Goal: Information Seeking & Learning: Stay updated

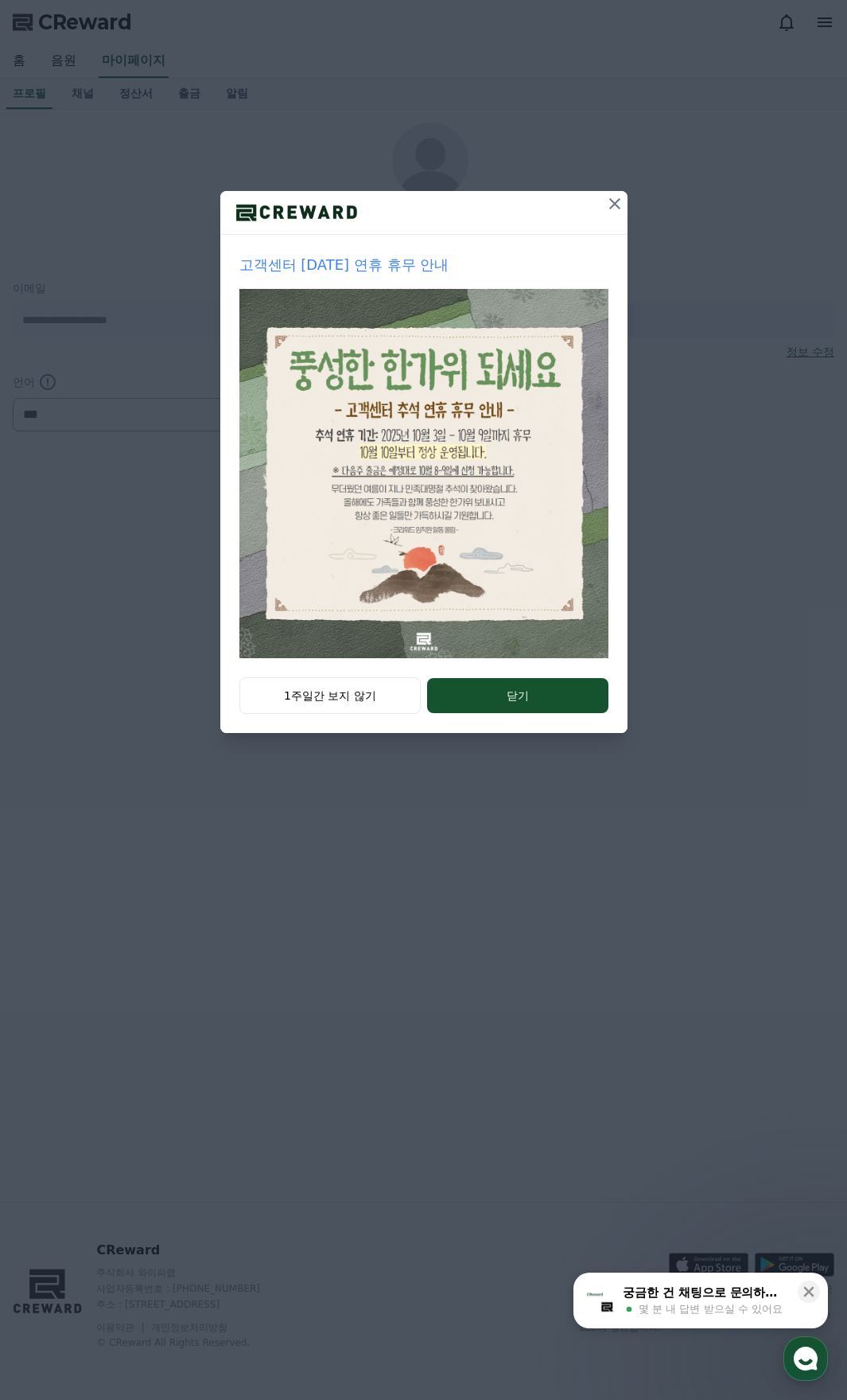
select select "**********"
click at [358, 686] on button "1주일간 보지 않기" at bounding box center [330, 695] width 183 height 36
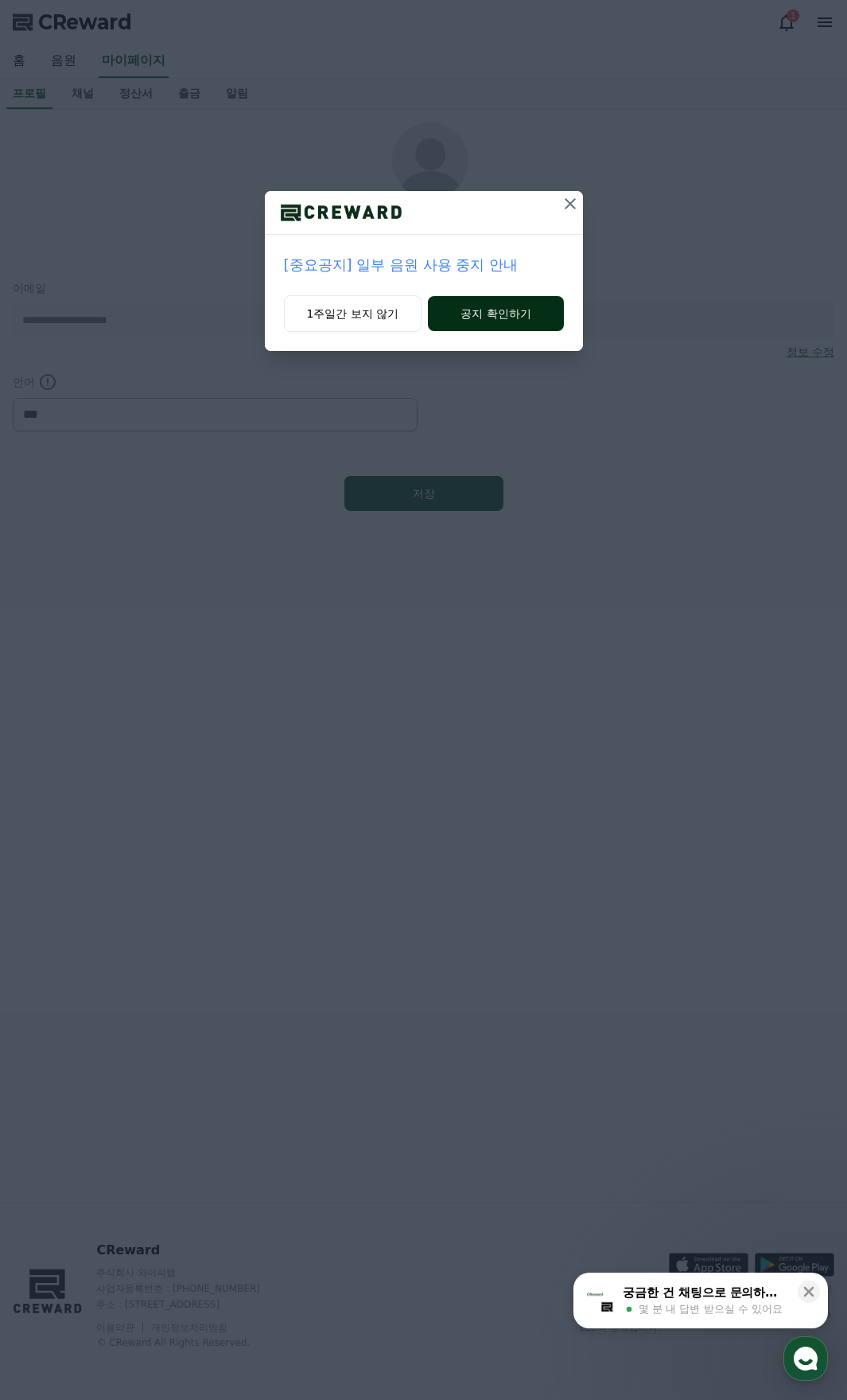
click at [474, 305] on button "공지 확인하기" at bounding box center [496, 313] width 135 height 35
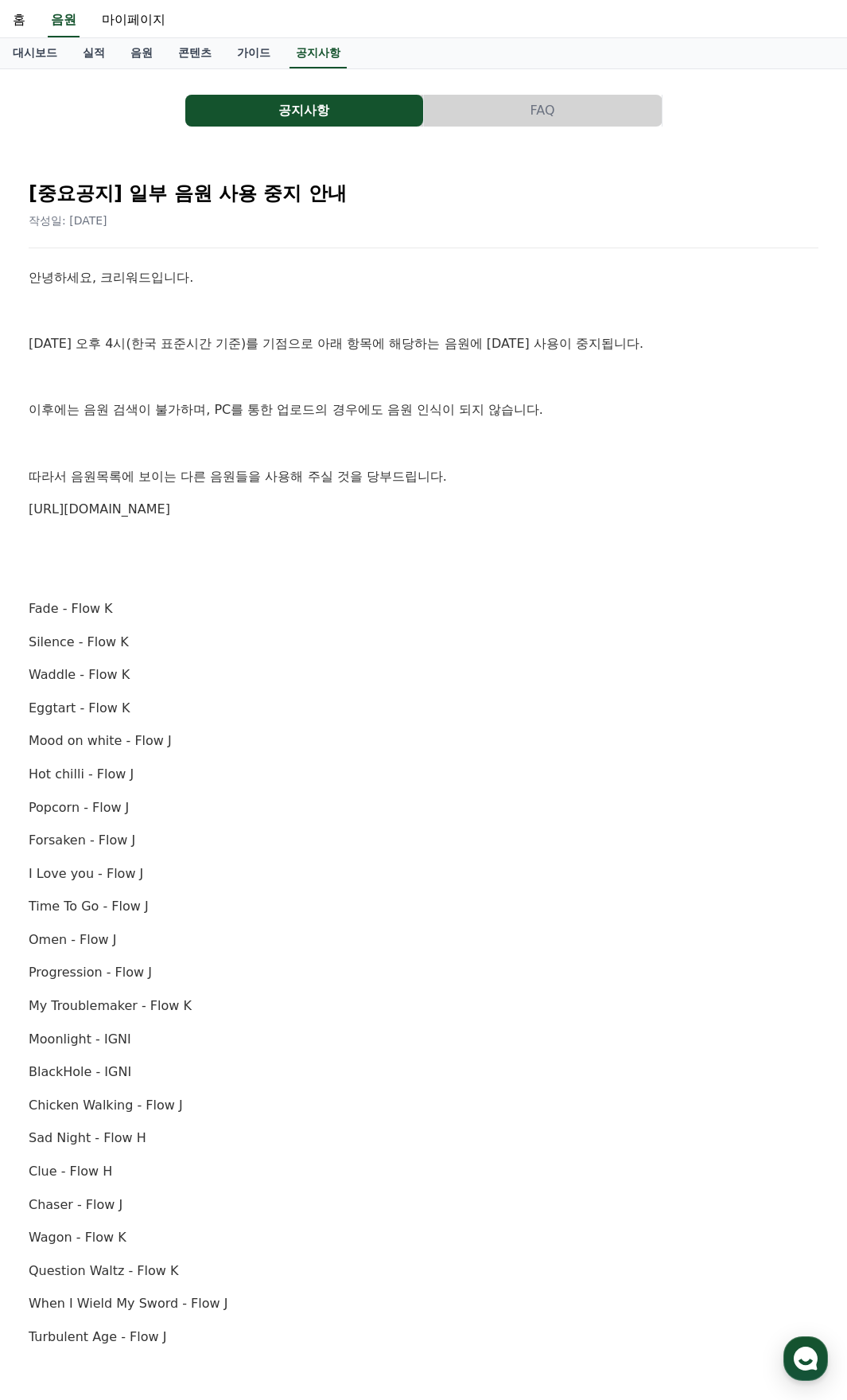
scroll to position [80, 0]
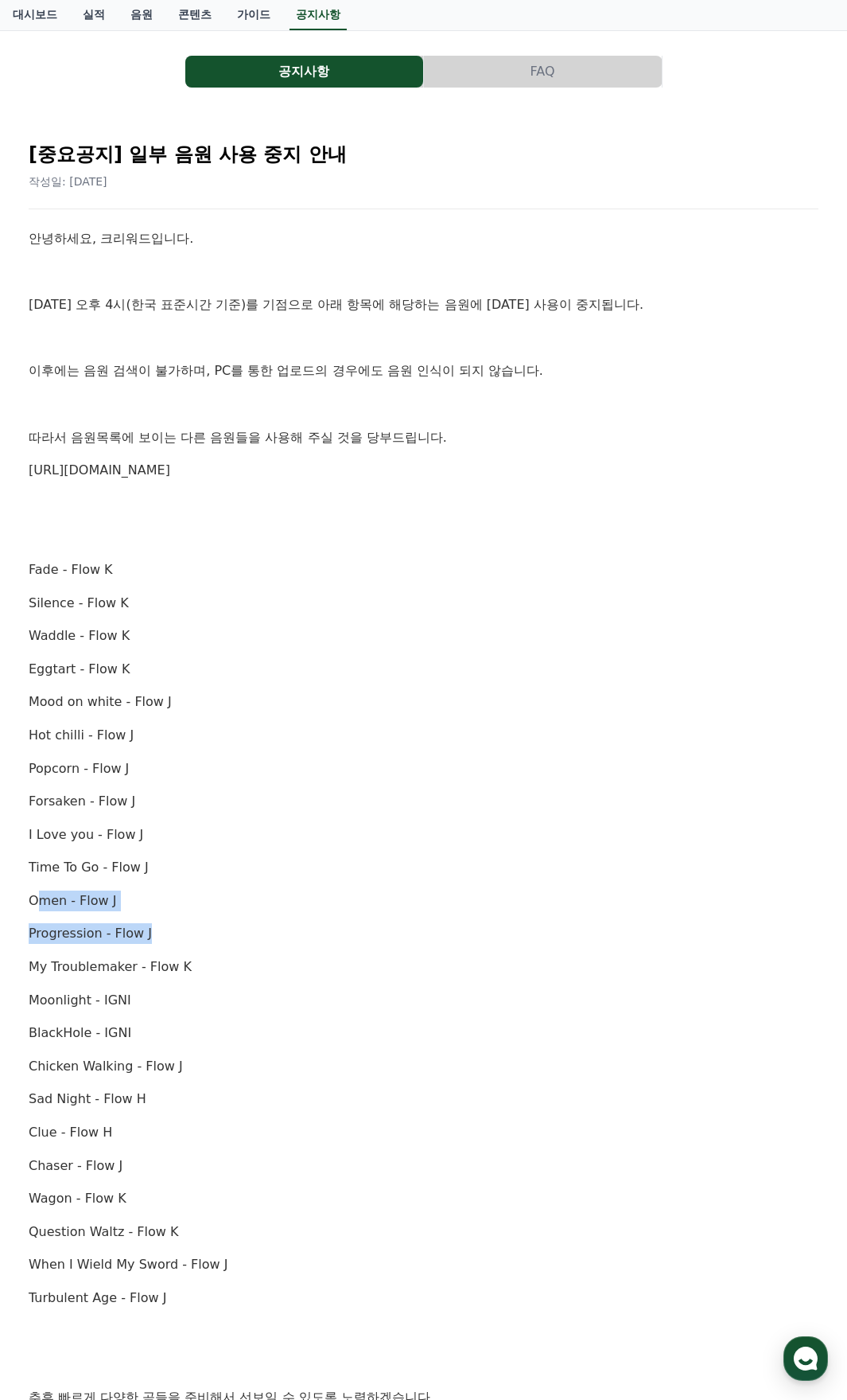
drag, startPoint x: 36, startPoint y: 907, endPoint x: 183, endPoint y: 915, distance: 147.2
click at [183, 915] on div "안녕하세요, 크리워드입니다. [DATE] 오후 4시(한국 표준시간 기준)를 기점으로 아래 항목에 해당하는 음원에 [DATE] 사용이 중지됩니다…" at bounding box center [424, 851] width 790 height 1246
click at [171, 961] on p "My Troublemaker - Flow K" at bounding box center [424, 967] width 790 height 20
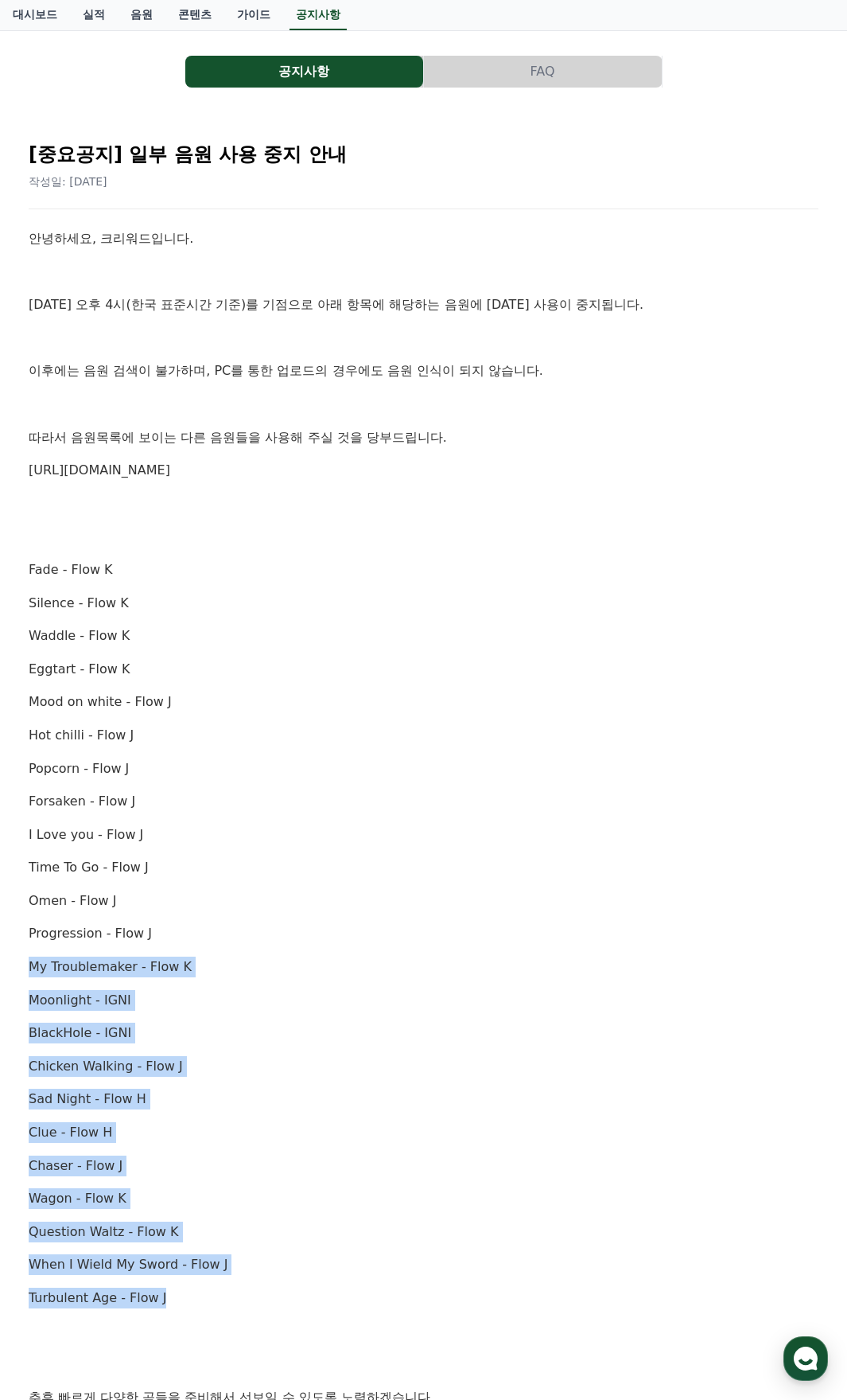
drag, startPoint x: 25, startPoint y: 965, endPoint x: 227, endPoint y: 1310, distance: 399.8
click at [233, 1303] on div "[중요공지] 일부 음원 사용 중지 안내 작성일: [DATE] 안녕하세요, 크리워드입니다. [DATE] 오후 4시(한국 표준시간 기준)를 기점으…" at bounding box center [423, 825] width 796 height 1399
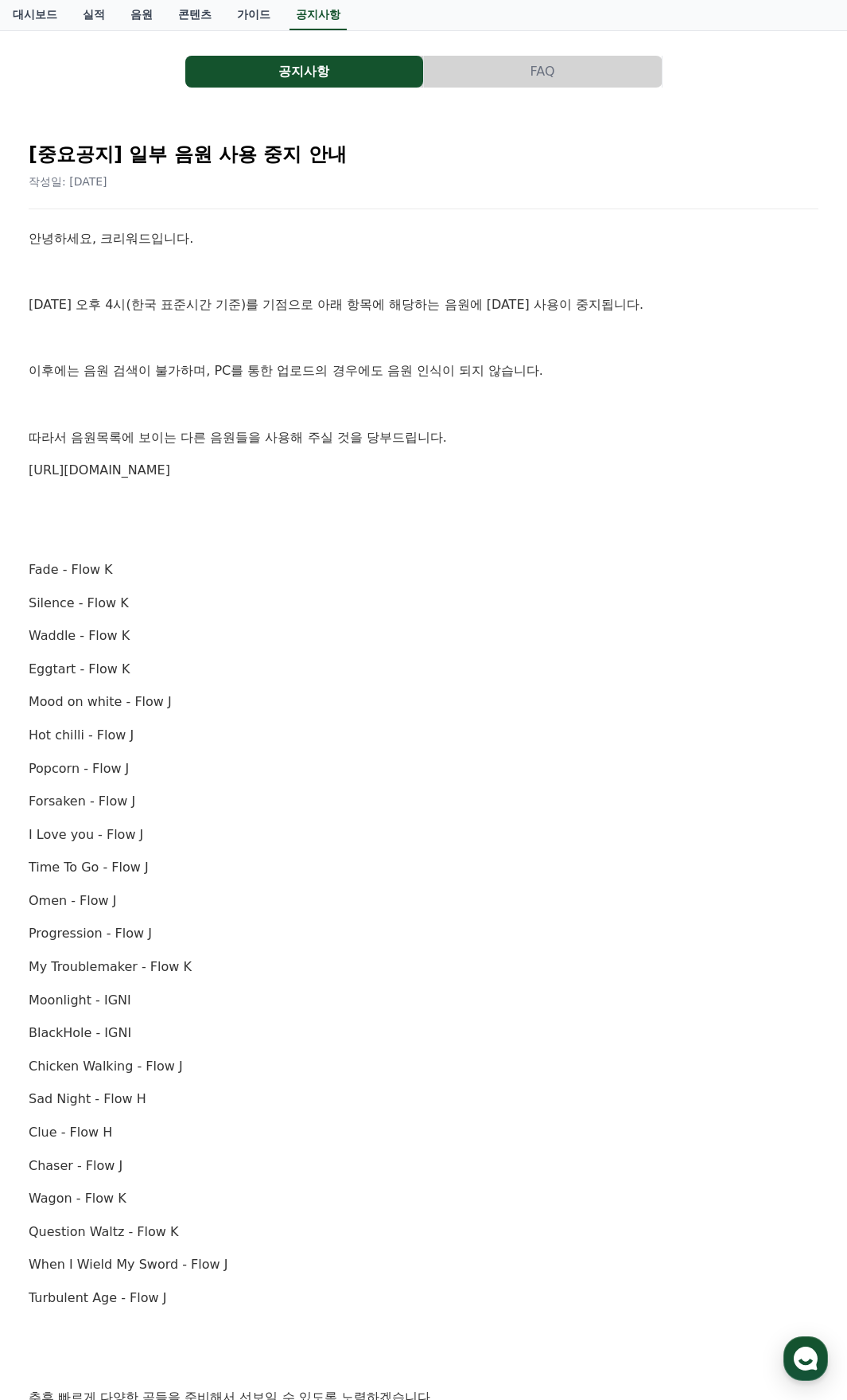
click at [205, 1316] on div "안녕하세요, 크리워드입니다. 10월 2일 오후 4시(한국 표준시간 기준)를 기점으로 아래 항목에 해당하는 음원에 대한 사용이 중지됩니다. 이후…" at bounding box center [424, 851] width 790 height 1246
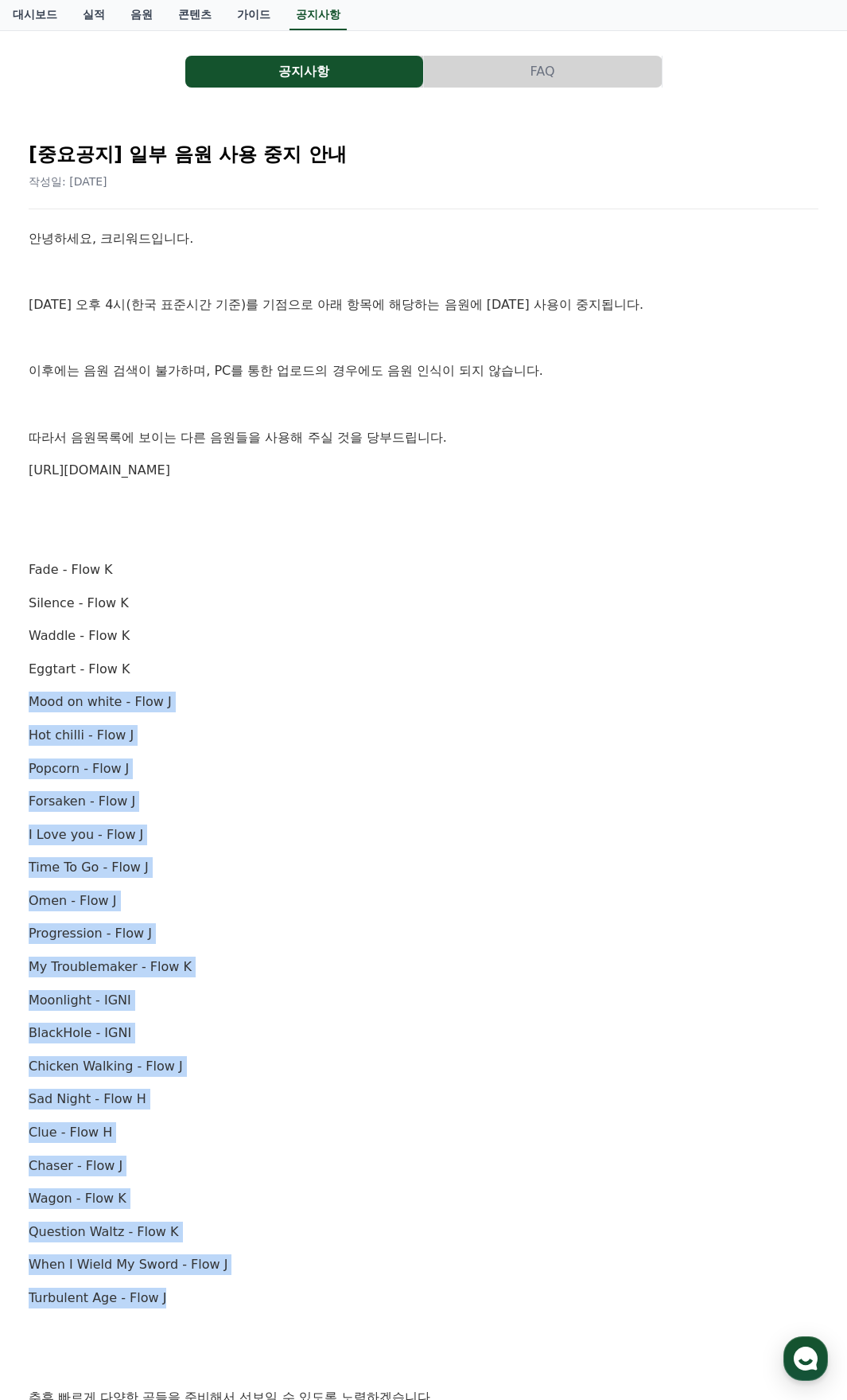
drag, startPoint x: 183, startPoint y: 1307, endPoint x: 124, endPoint y: 646, distance: 663.6
click at [124, 646] on div "안녕하세요, 크리워드입니다. 10월 2일 오후 4시(한국 표준시간 기준)를 기점으로 아래 항목에 해당하는 음원에 대한 사용이 중지됩니다. 이후…" at bounding box center [424, 851] width 790 height 1246
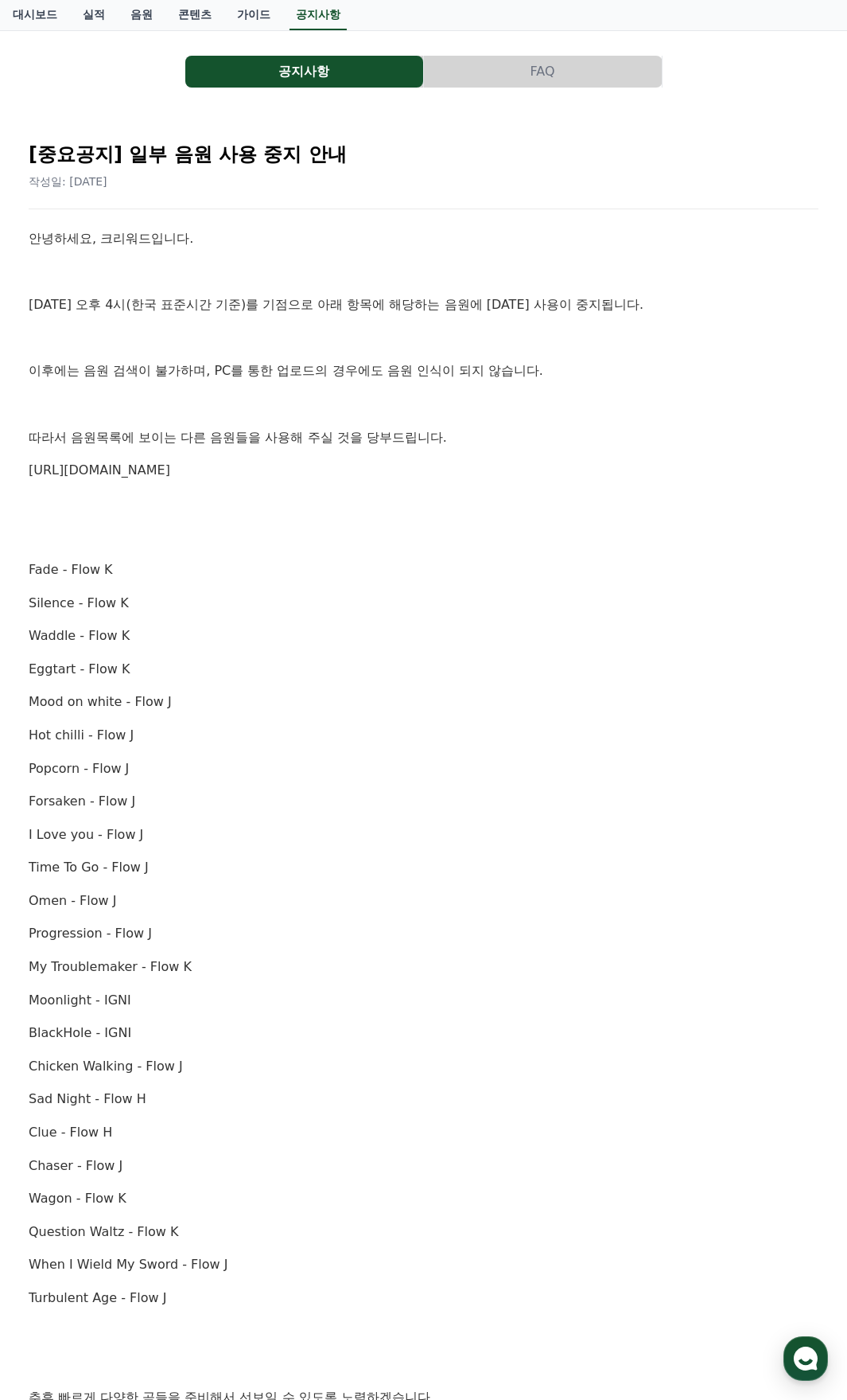
drag, startPoint x: 252, startPoint y: 524, endPoint x: 285, endPoint y: 497, distance: 42.6
click at [261, 515] on div "안녕하세요, 크리워드입니다. 10월 2일 오후 4시(한국 표준시간 기준)를 기점으로 아래 항목에 해당하는 음원에 대한 사용이 중지됩니다. 이후…" at bounding box center [424, 851] width 790 height 1246
drag, startPoint x: 239, startPoint y: 479, endPoint x: 31, endPoint y: 478, distance: 208.0
click at [31, 478] on p "[URL][DOMAIN_NAME]" at bounding box center [424, 470] width 790 height 20
drag, startPoint x: 155, startPoint y: 517, endPoint x: 172, endPoint y: 477, distance: 43.5
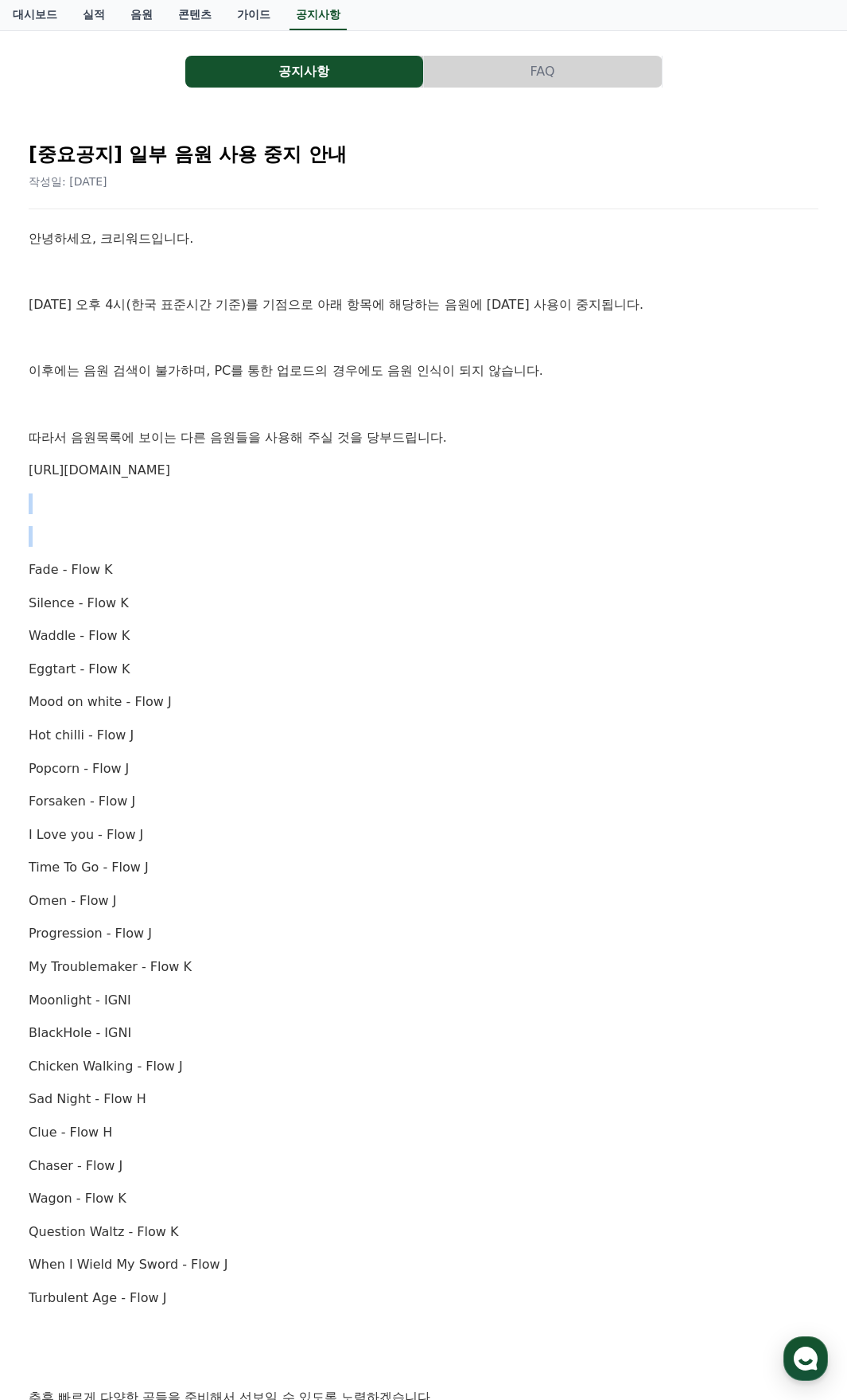
click at [166, 492] on div "안녕하세요, 크리워드입니다. 10월 2일 오후 4시(한국 표준시간 기준)를 기점으로 아래 항목에 해당하는 음원에 대한 사용이 중지됩니다. 이후…" at bounding box center [424, 851] width 790 height 1246
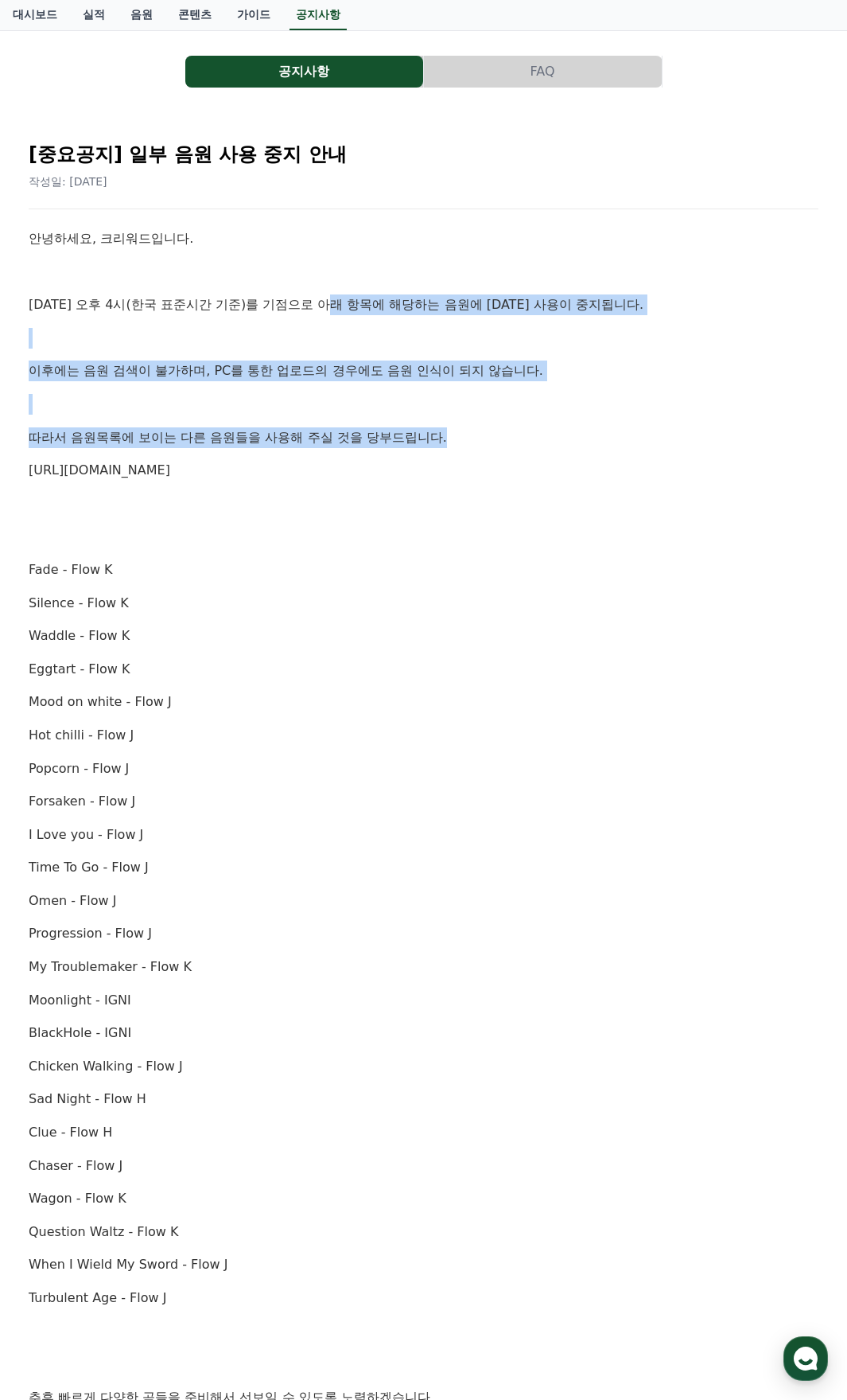
drag, startPoint x: 340, startPoint y: 325, endPoint x: 627, endPoint y: 446, distance: 311.5
click at [627, 446] on div "안녕하세요, 크리워드입니다. 10월 2일 오후 4시(한국 표준시간 기준)를 기점으로 아래 항목에 해당하는 음원에 대한 사용이 중지됩니다. 이후…" at bounding box center [424, 851] width 790 height 1246
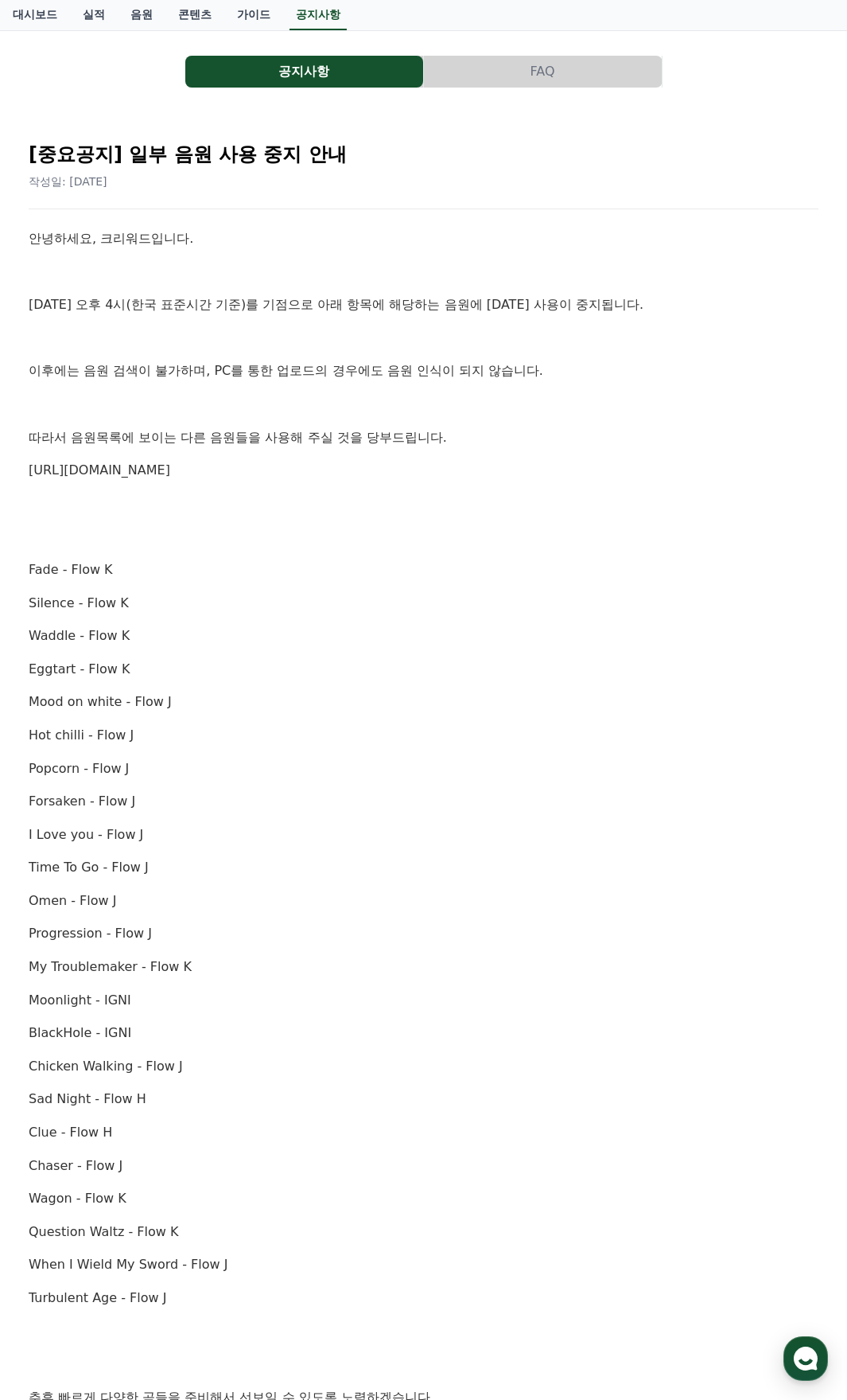
click at [597, 475] on p "[URL][DOMAIN_NAME]" at bounding box center [424, 470] width 790 height 20
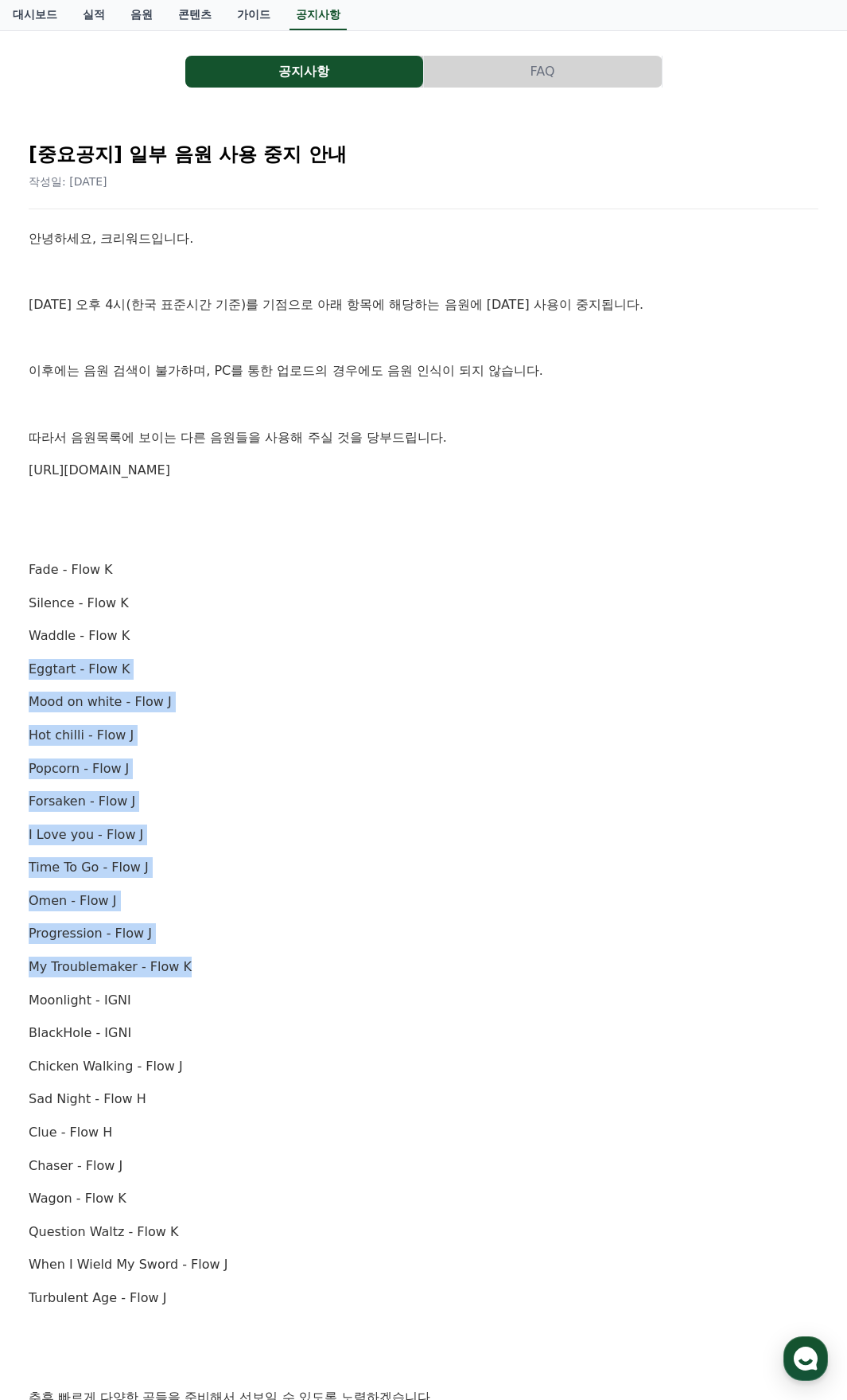
drag, startPoint x: 25, startPoint y: 665, endPoint x: 448, endPoint y: 1003, distance: 541.5
click at [363, 990] on div "[중요공지] 일부 음원 사용 중지 안내 작성일: 2025-10-02 안녕하세요, 크리워드입니다. 10월 2일 오후 4시(한국 표준시간 기준)를…" at bounding box center [424, 825] width 809 height 1412
click at [147, 8] on link "음원" at bounding box center [142, 15] width 48 height 31
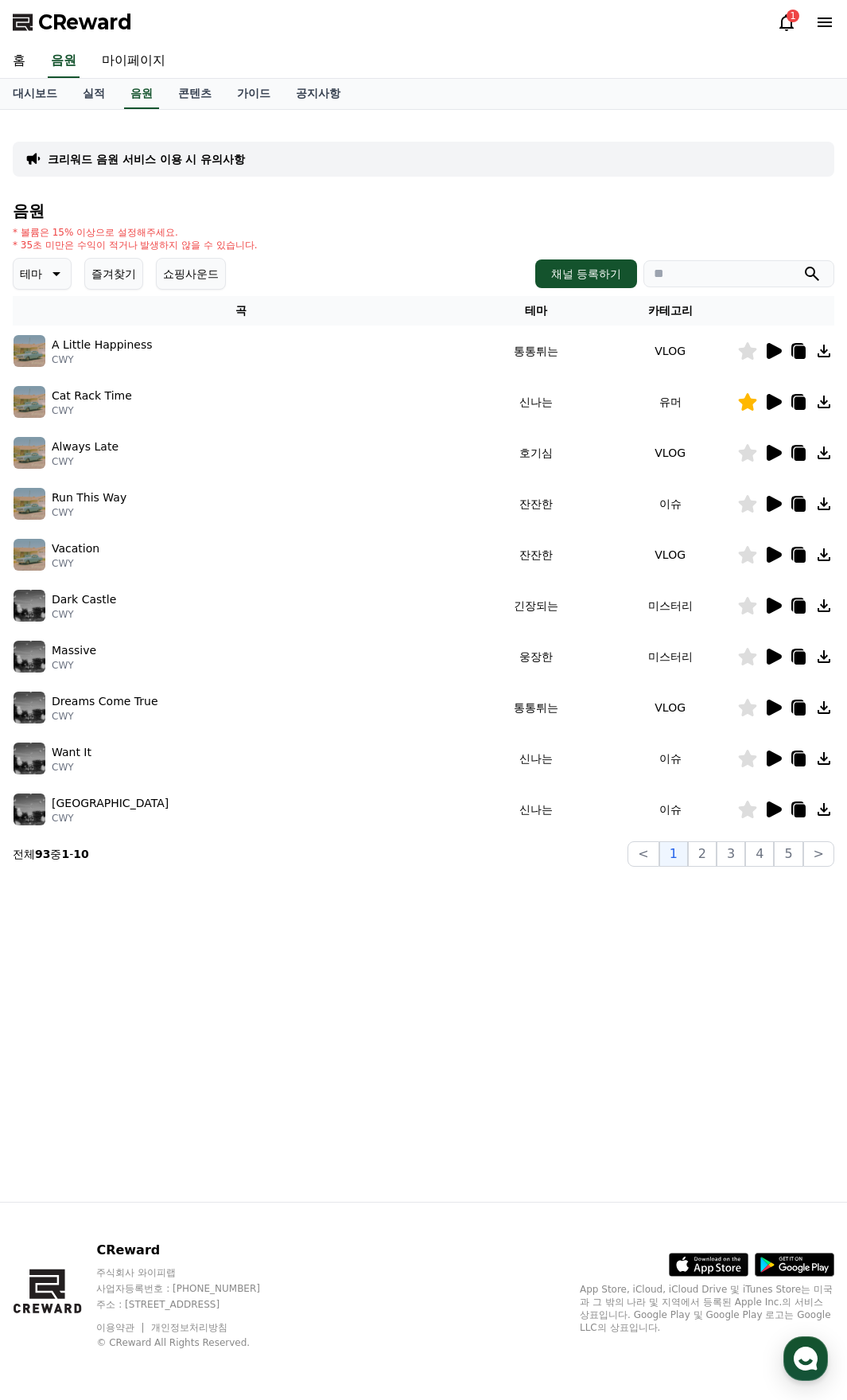
click at [129, 285] on button "즐겨찾기" at bounding box center [114, 274] width 59 height 32
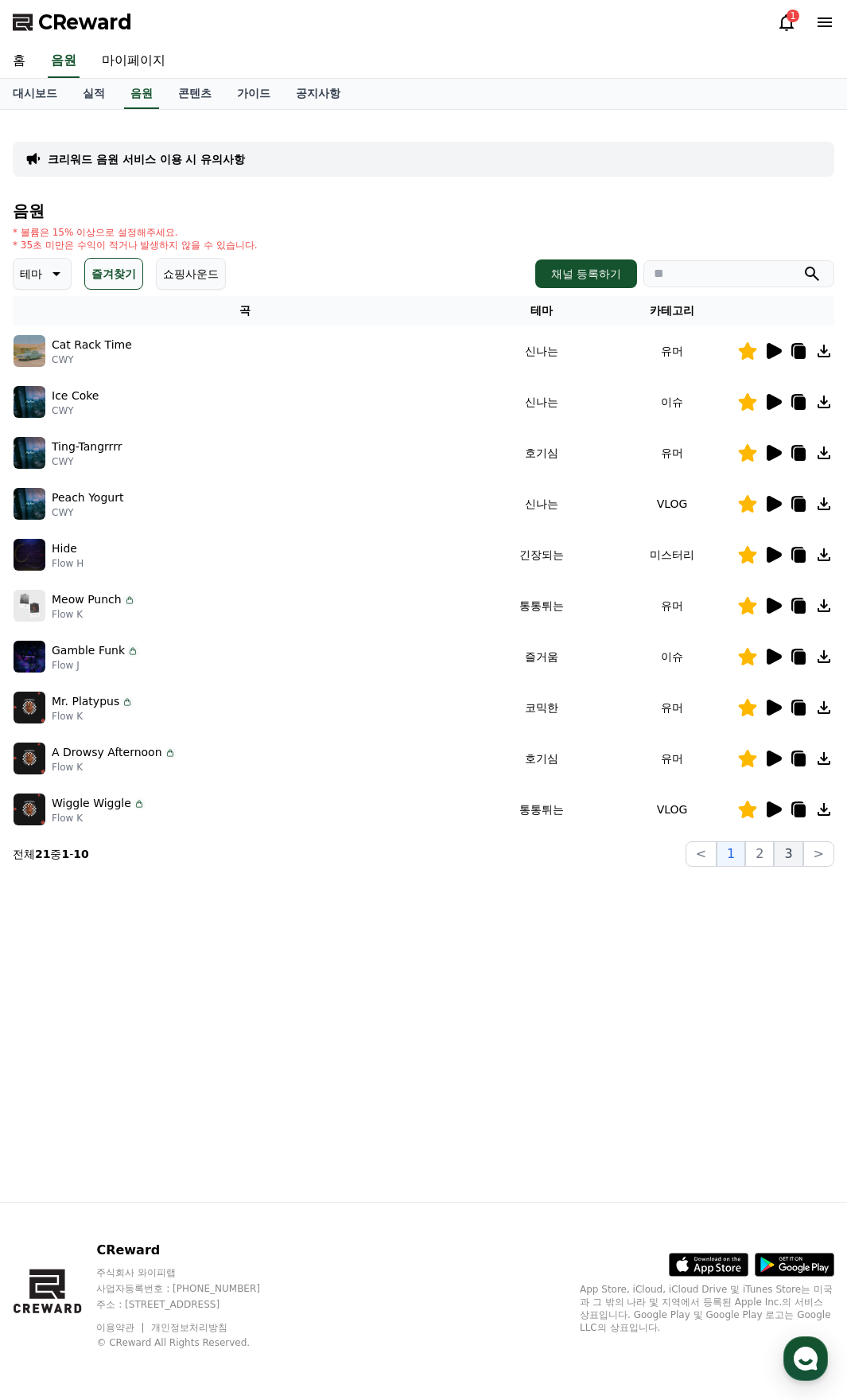
click at [786, 856] on button "3" at bounding box center [788, 854] width 29 height 25
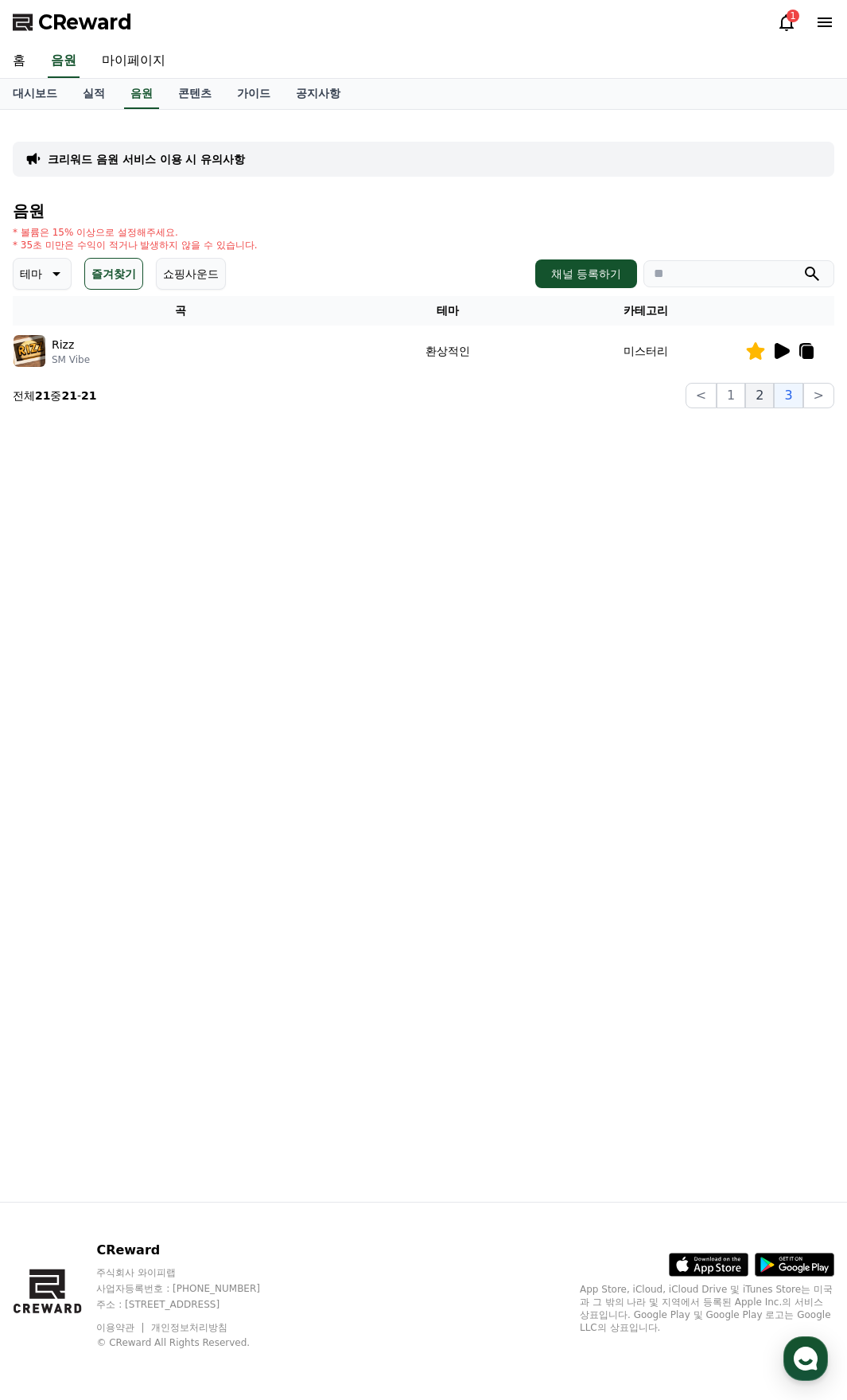
click at [760, 403] on button "2" at bounding box center [760, 395] width 29 height 25
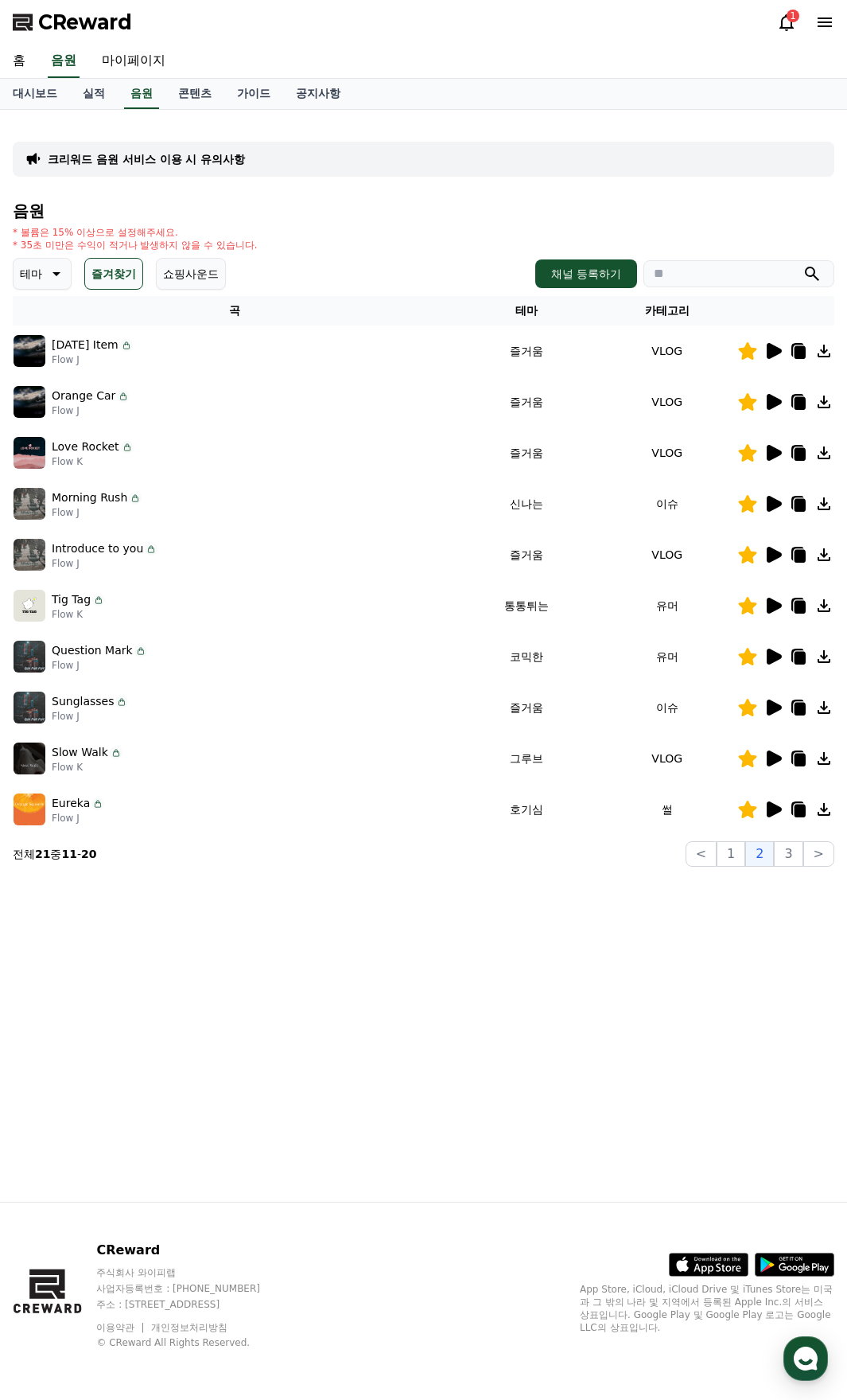
click at [775, 806] on icon at bounding box center [775, 809] width 15 height 16
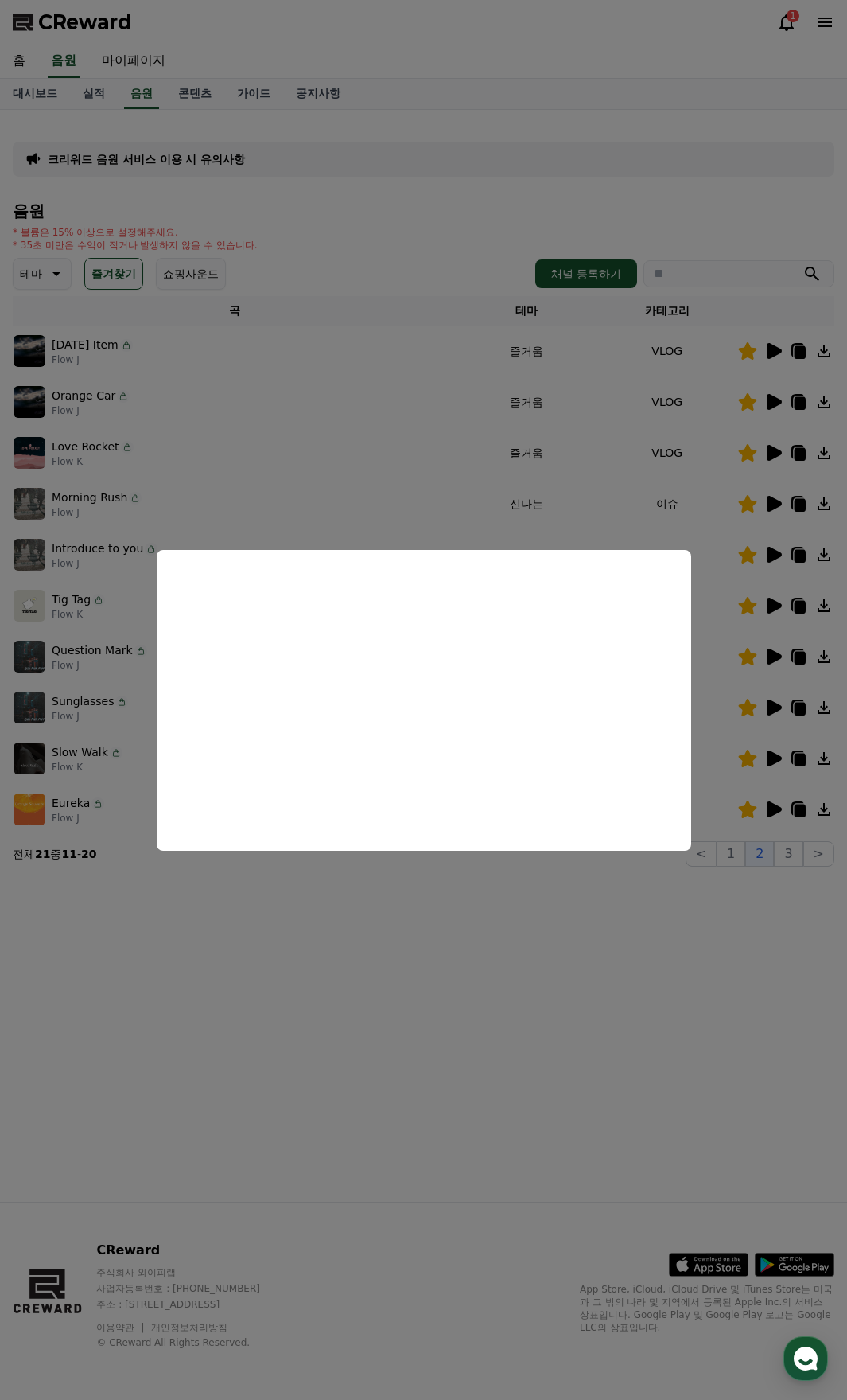
click at [584, 914] on button "close modal" at bounding box center [424, 700] width 847 height 1400
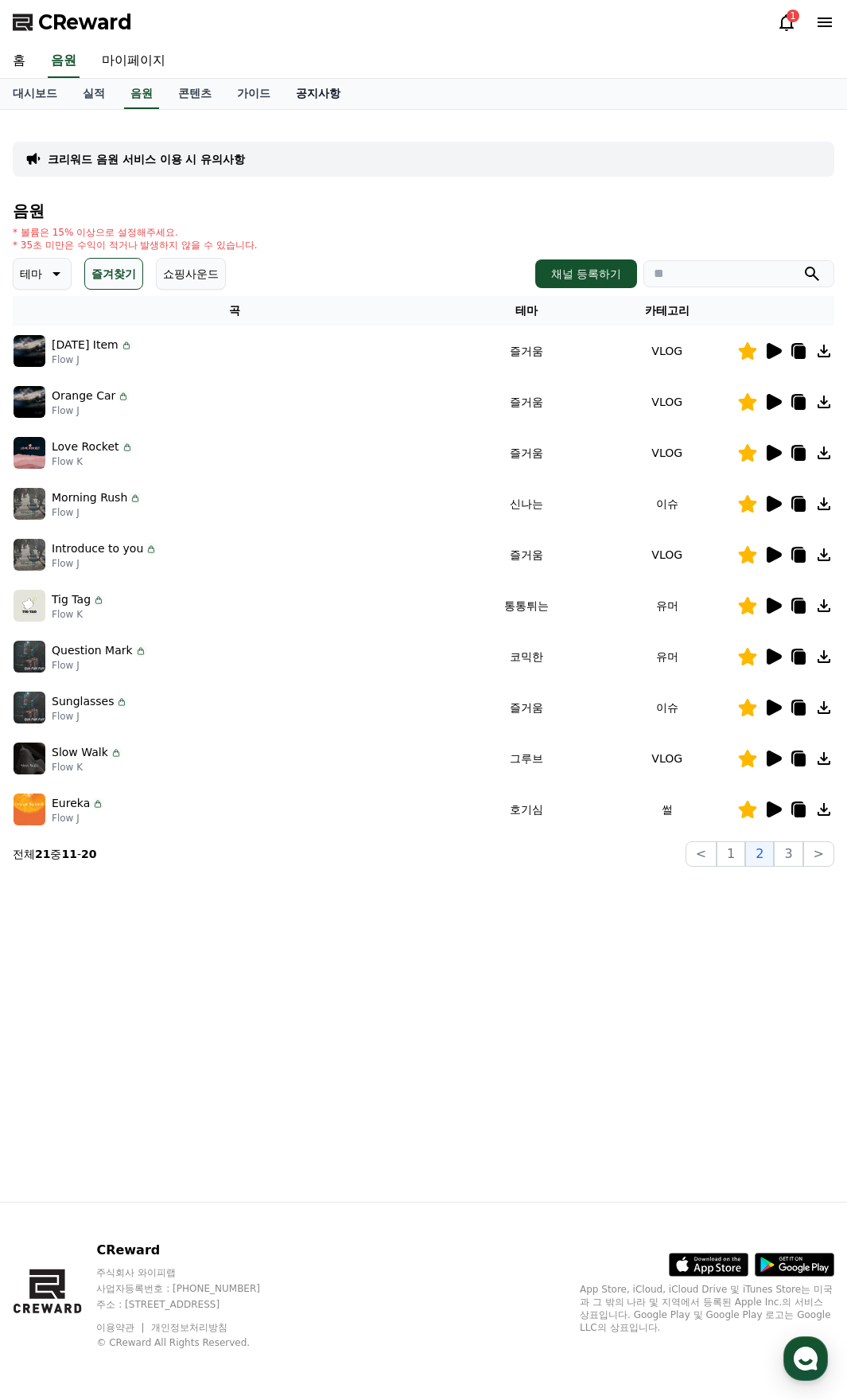
click at [317, 94] on link "공지사항" at bounding box center [319, 94] width 70 height 31
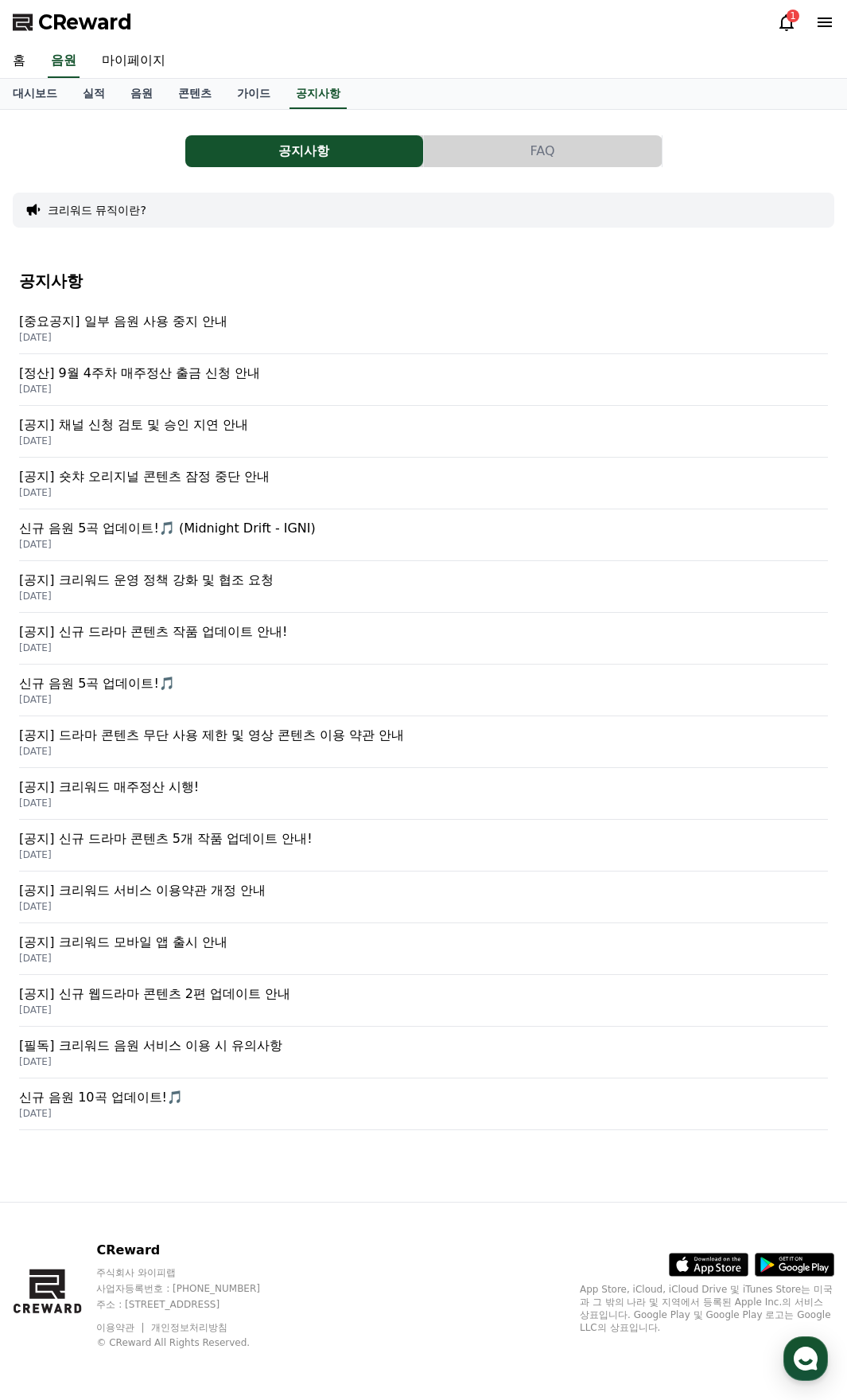
click at [159, 333] on p "2025-10-02" at bounding box center [424, 337] width 809 height 13
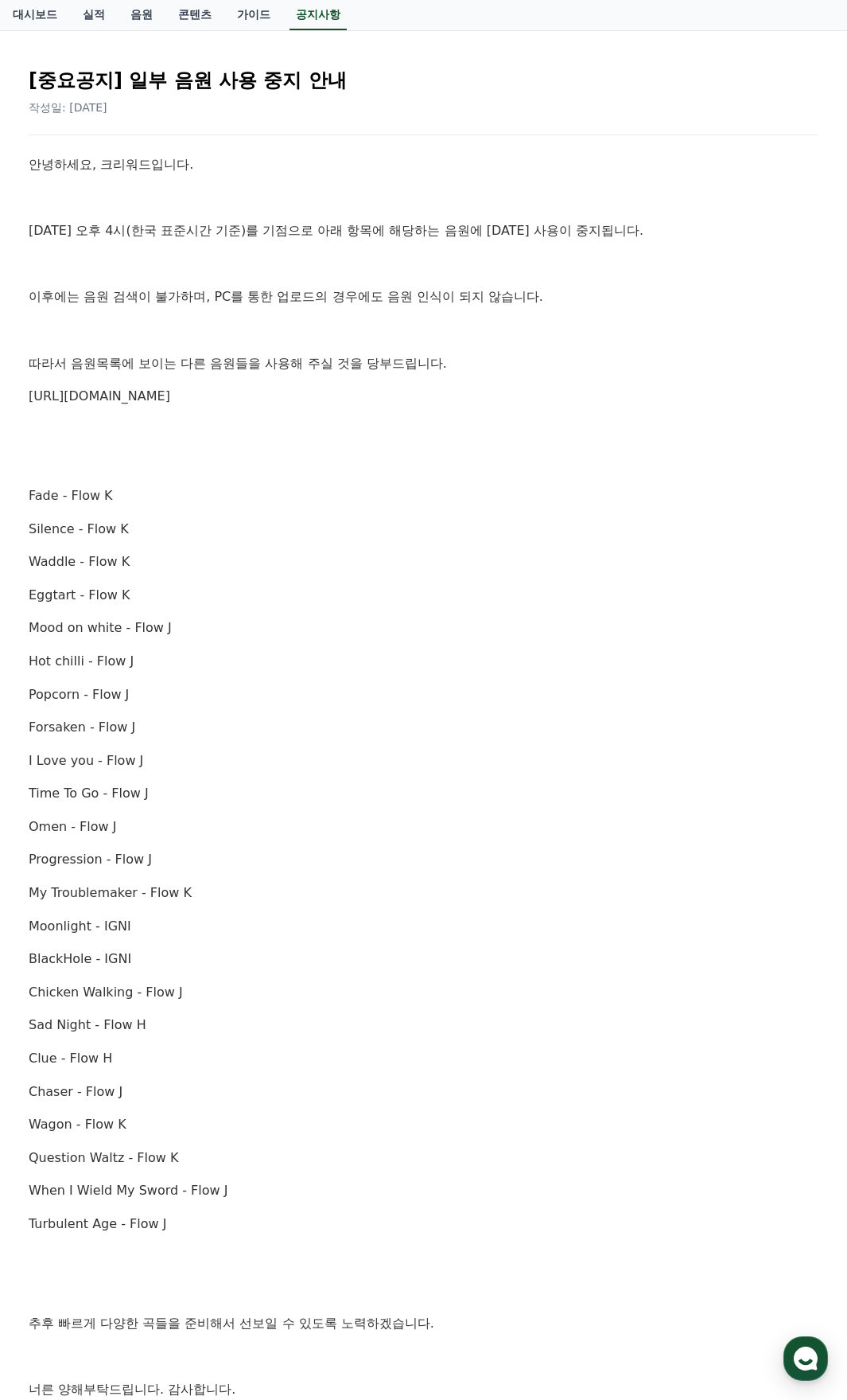
scroll to position [398, 0]
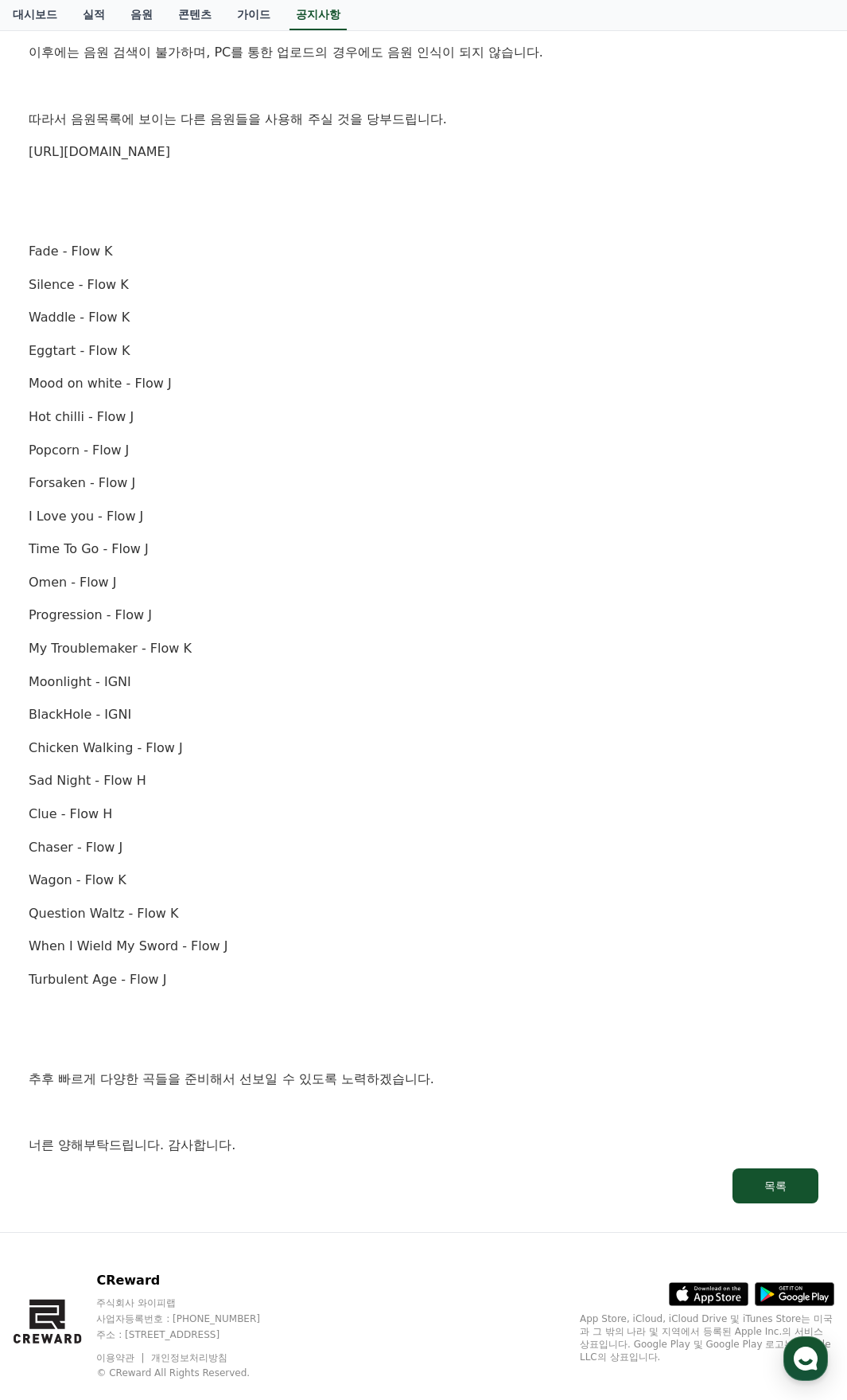
click at [422, 344] on p "Eggtart - Flow K" at bounding box center [424, 350] width 790 height 20
click at [465, 541] on p "Time To Go - Flow J" at bounding box center [424, 549] width 790 height 20
click at [275, 179] on p at bounding box center [424, 185] width 790 height 20
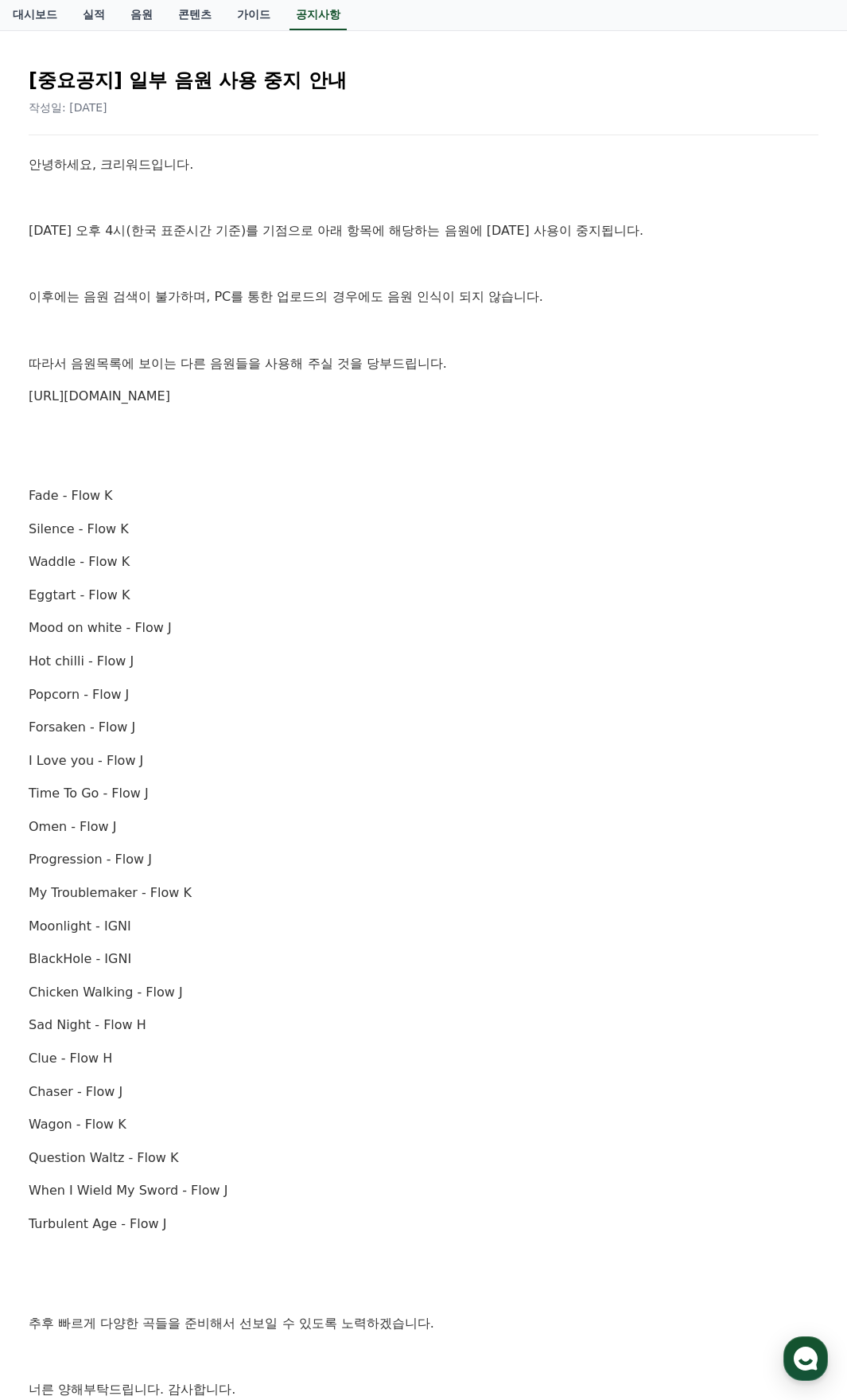
scroll to position [0, 0]
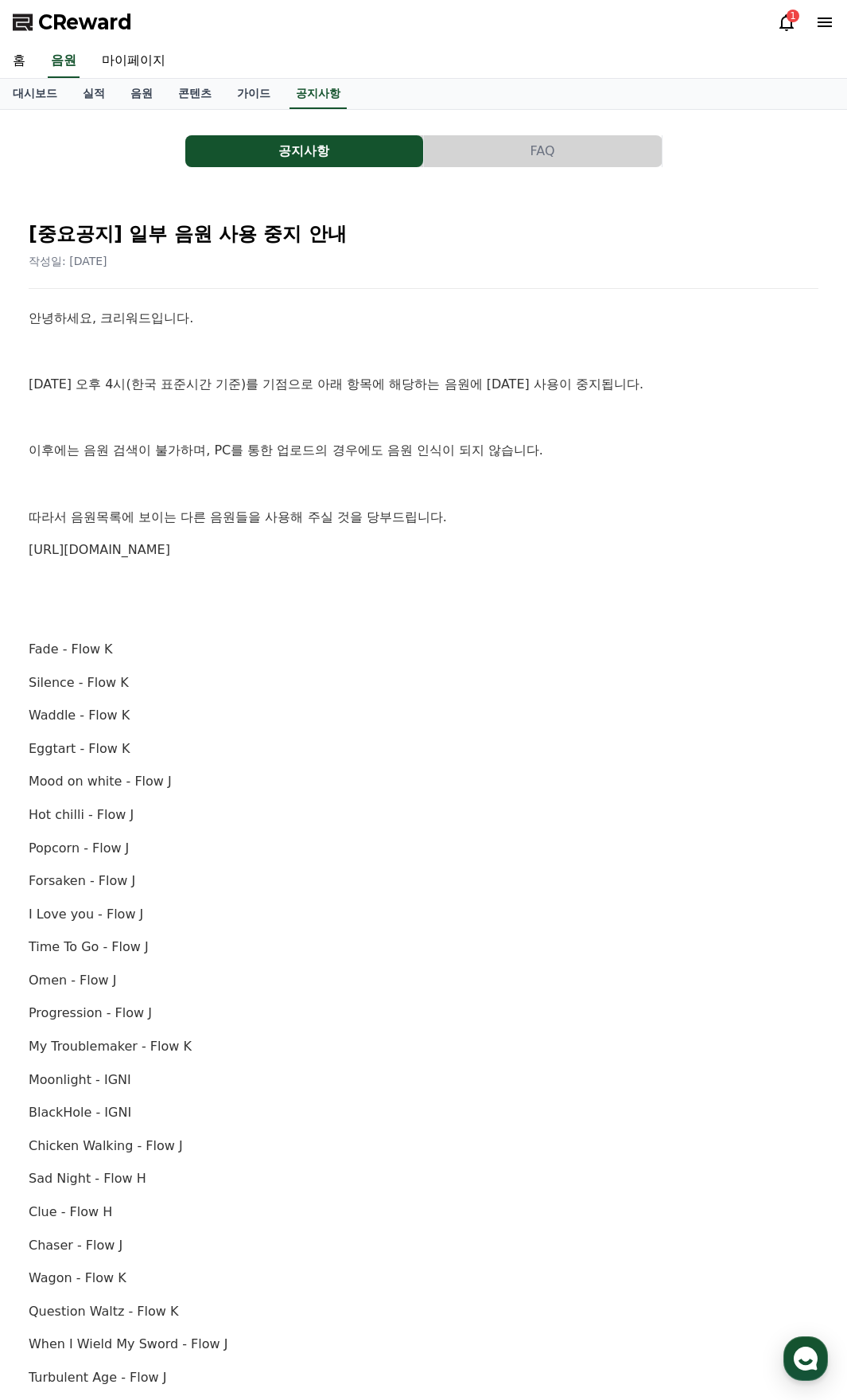
click at [171, 553] on link "[URL][DOMAIN_NAME]" at bounding box center [99, 550] width 142 height 15
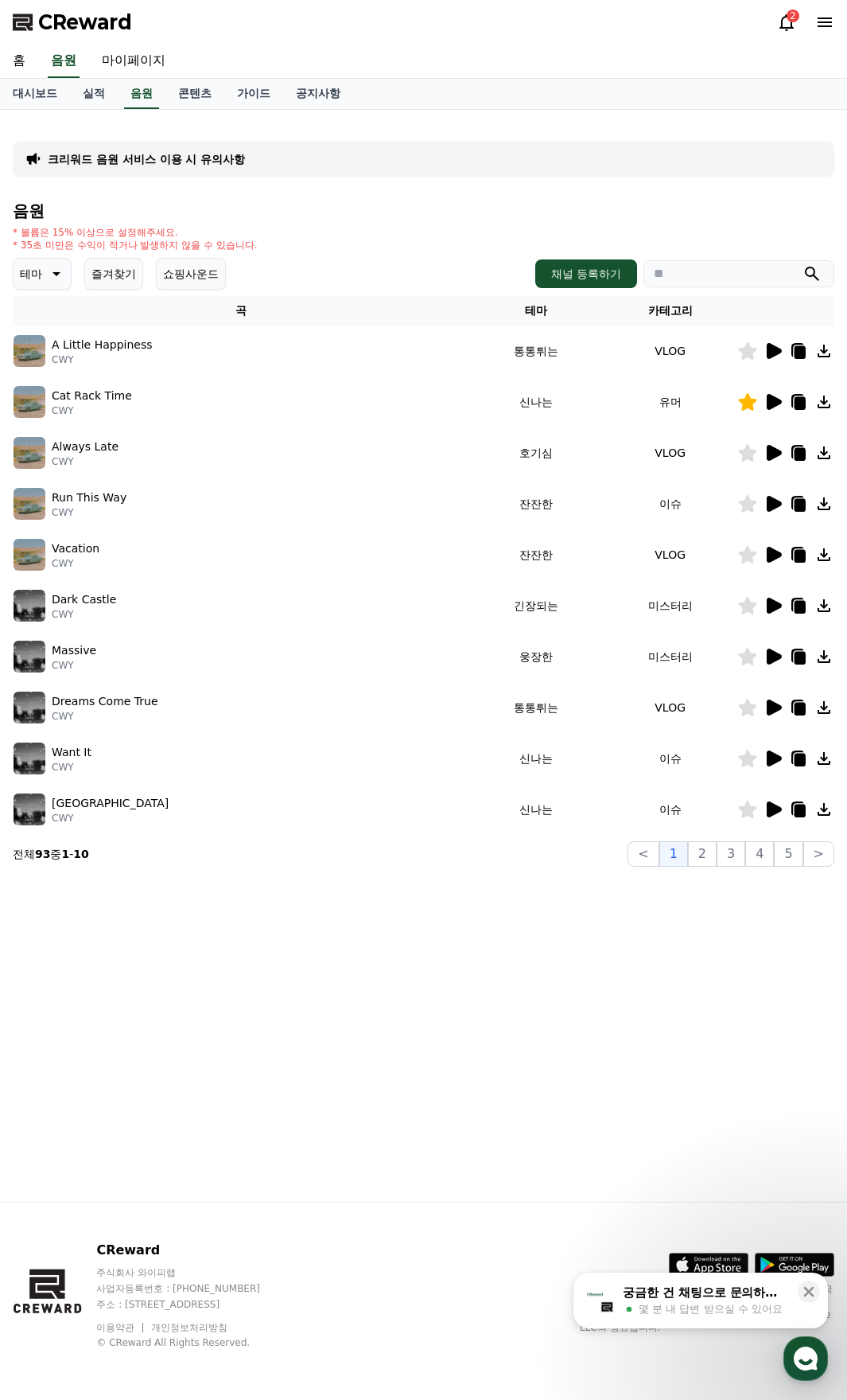
click at [124, 275] on button "즐겨찾기" at bounding box center [114, 274] width 59 height 32
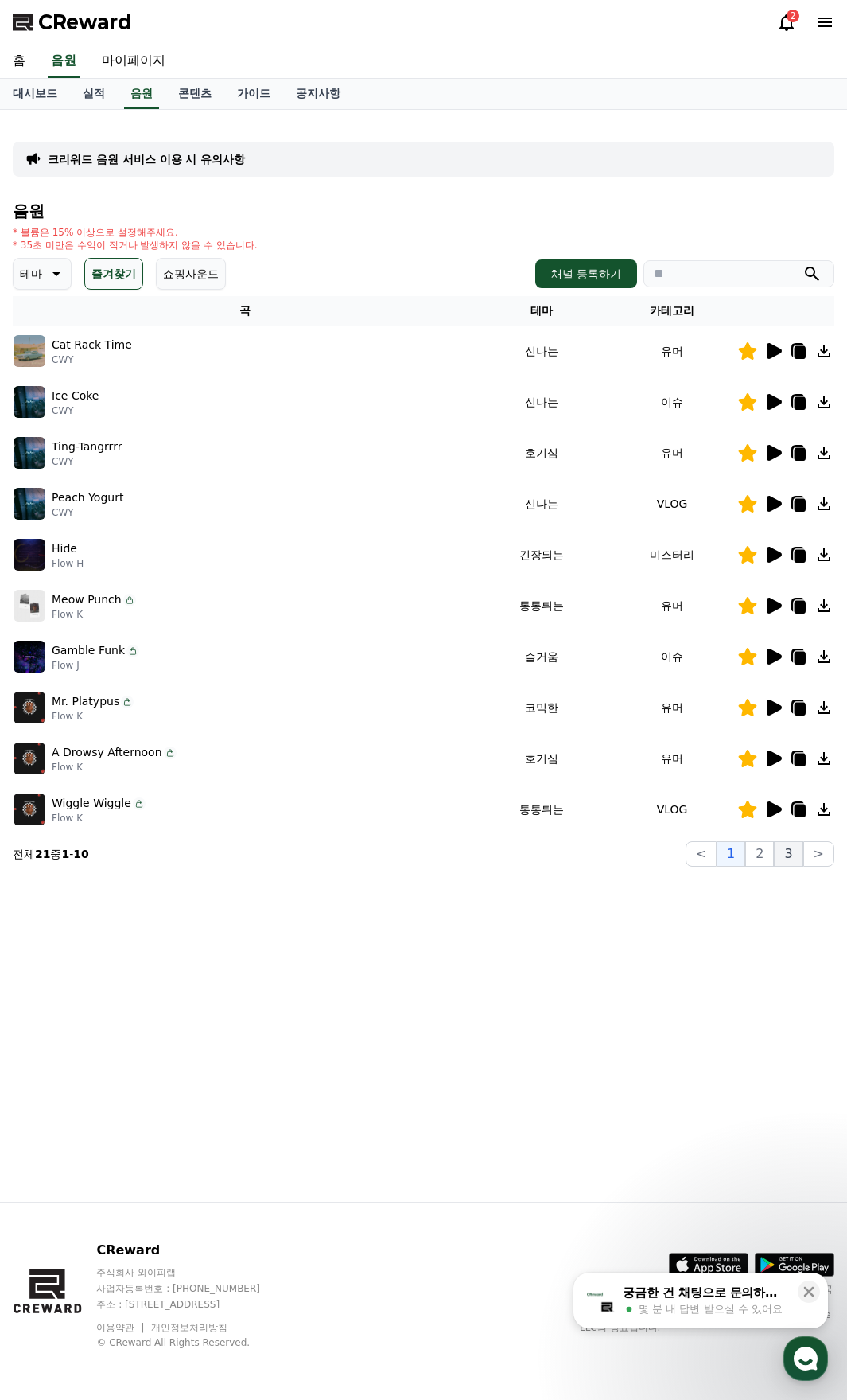
click at [791, 850] on button "3" at bounding box center [788, 854] width 29 height 25
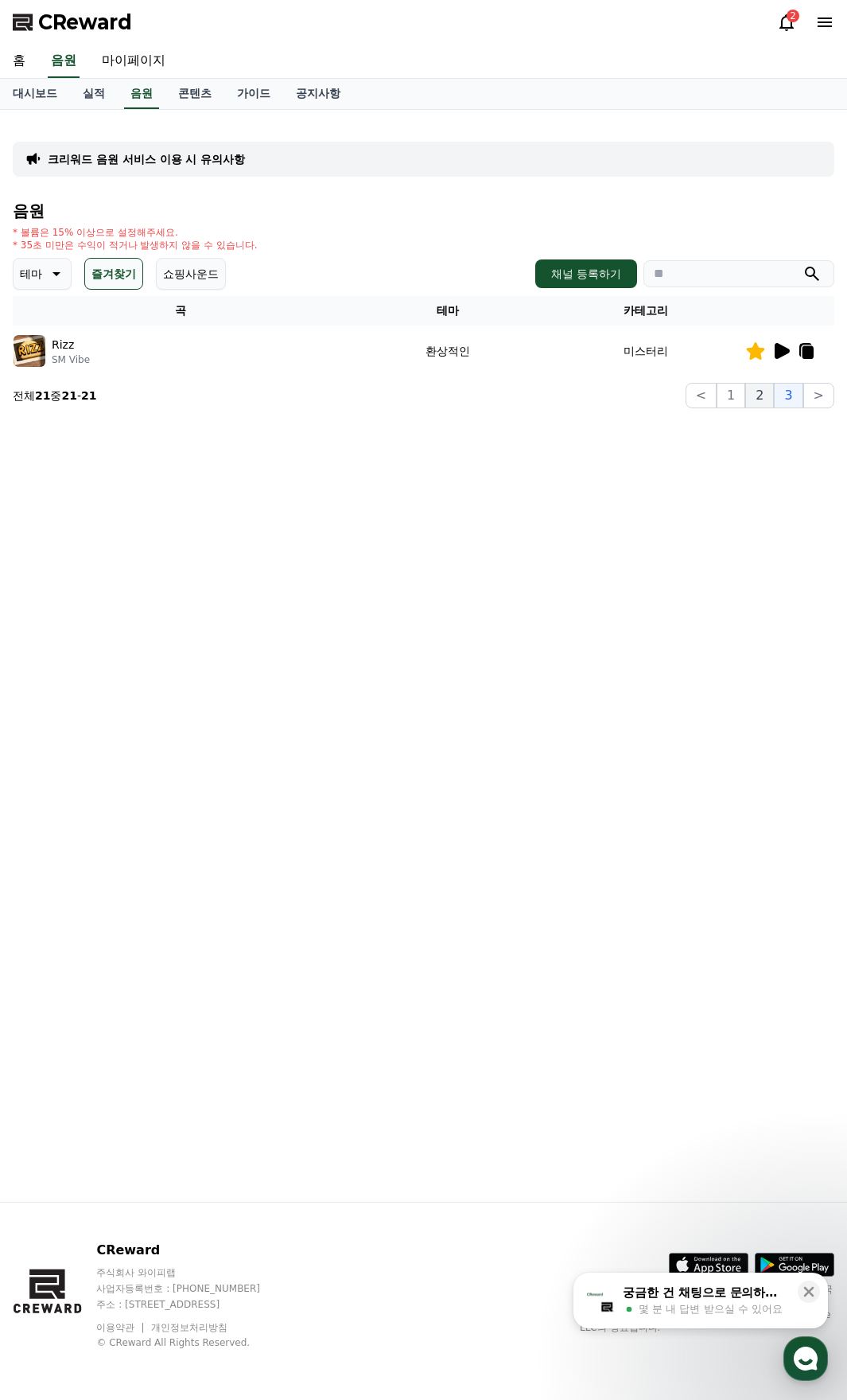
click at [760, 398] on button "2" at bounding box center [760, 395] width 29 height 25
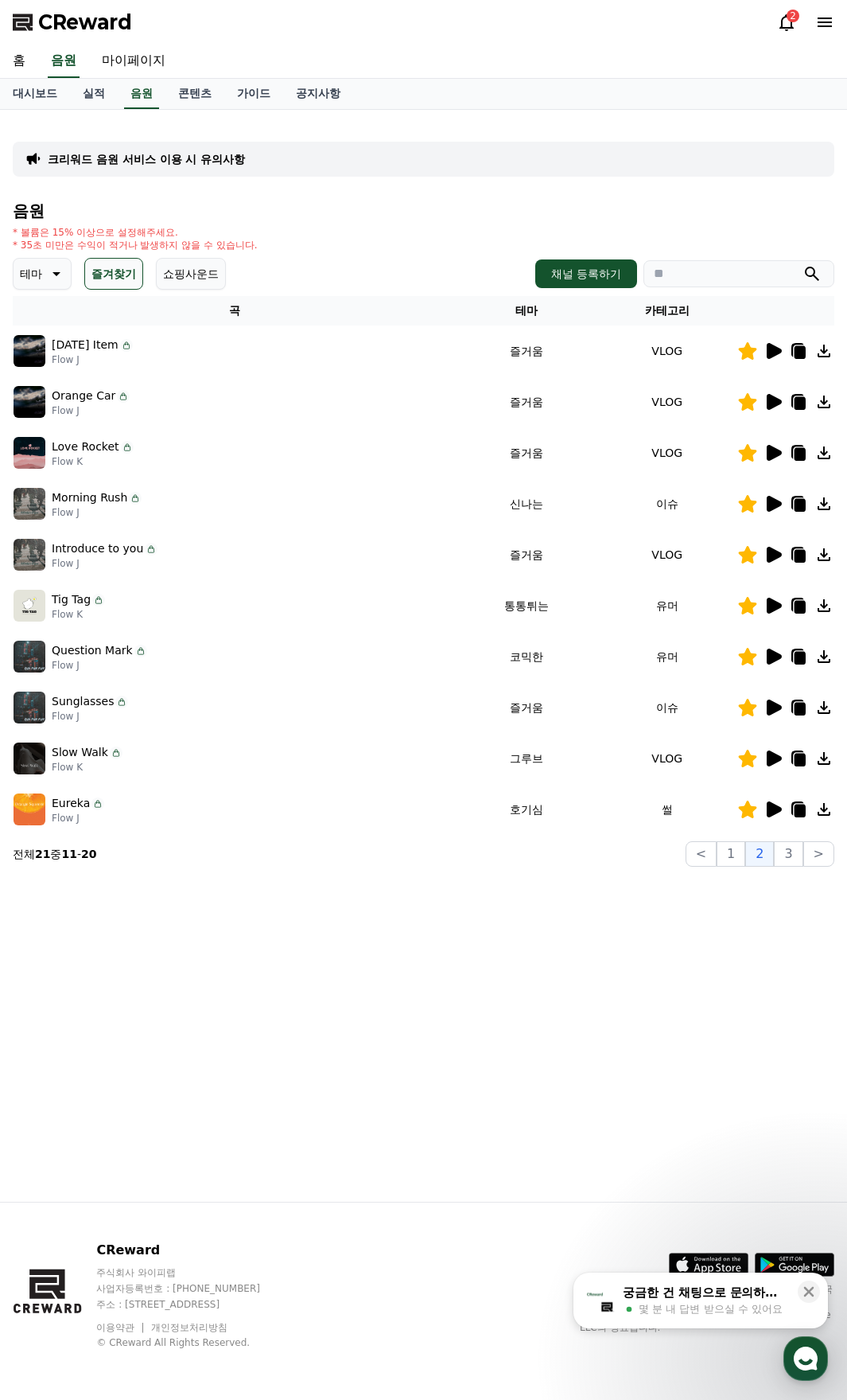
click at [775, 808] on icon at bounding box center [775, 809] width 15 height 16
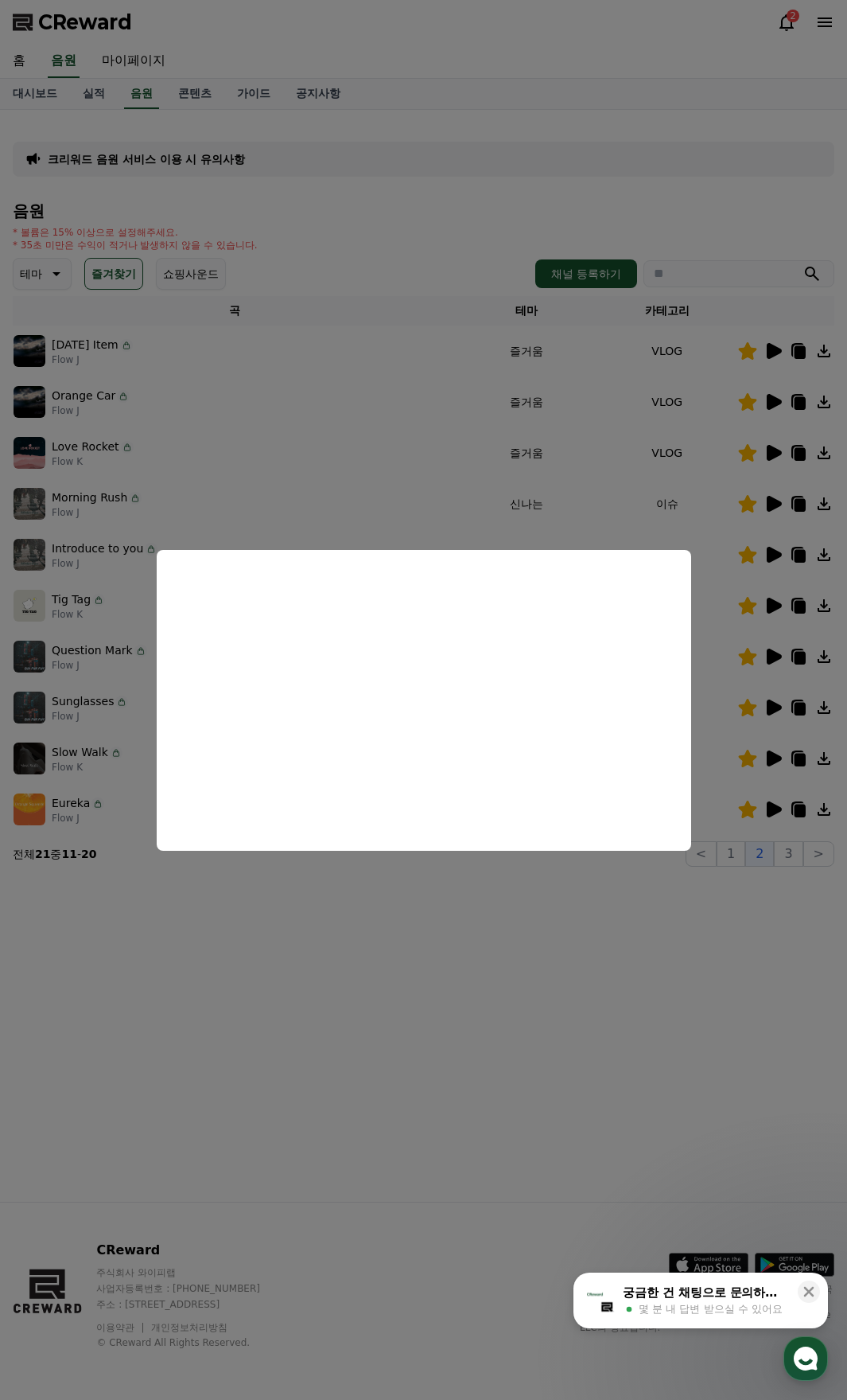
click at [499, 932] on button "close modal" at bounding box center [424, 700] width 847 height 1400
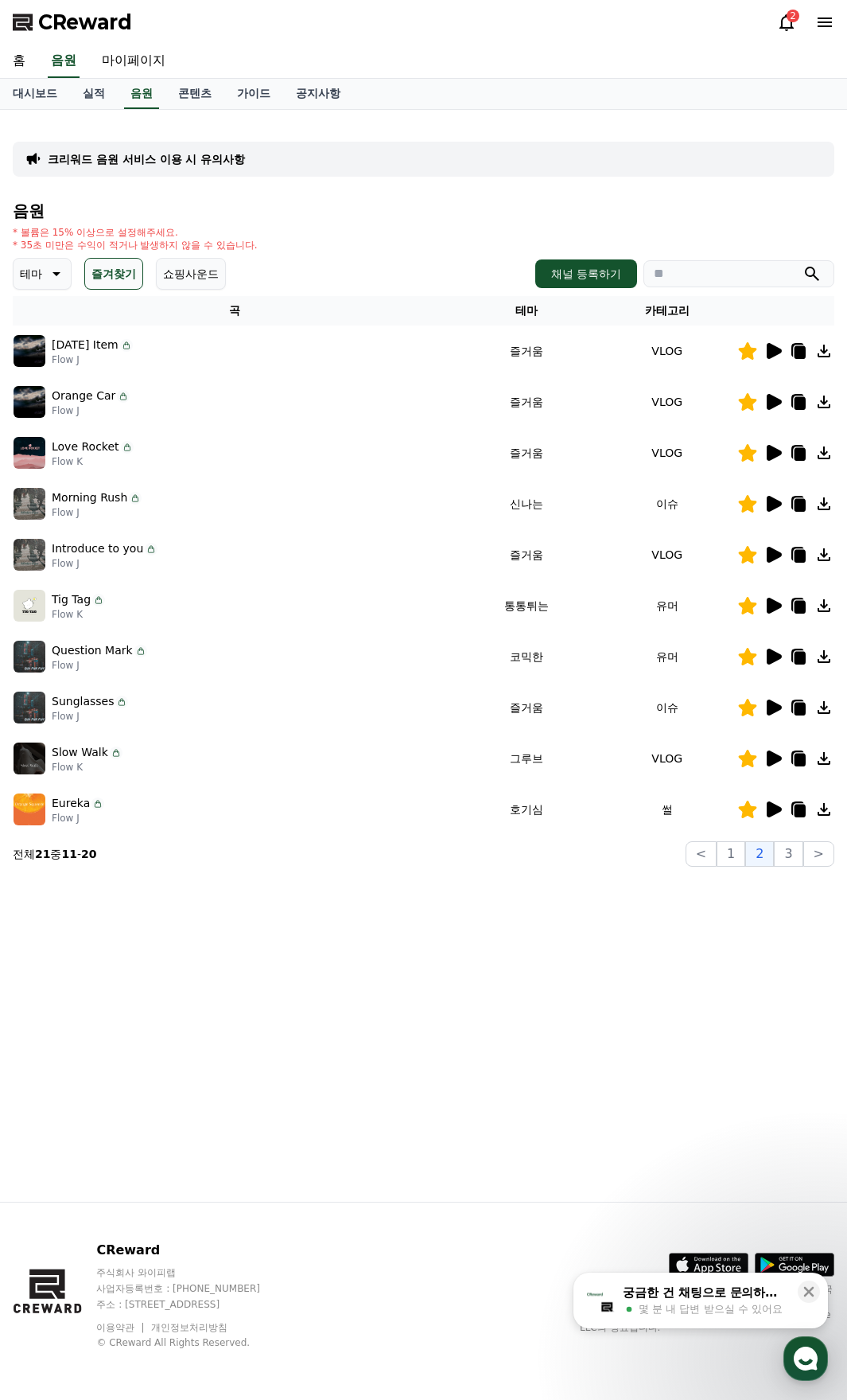
click at [791, 26] on icon at bounding box center [786, 22] width 14 height 17
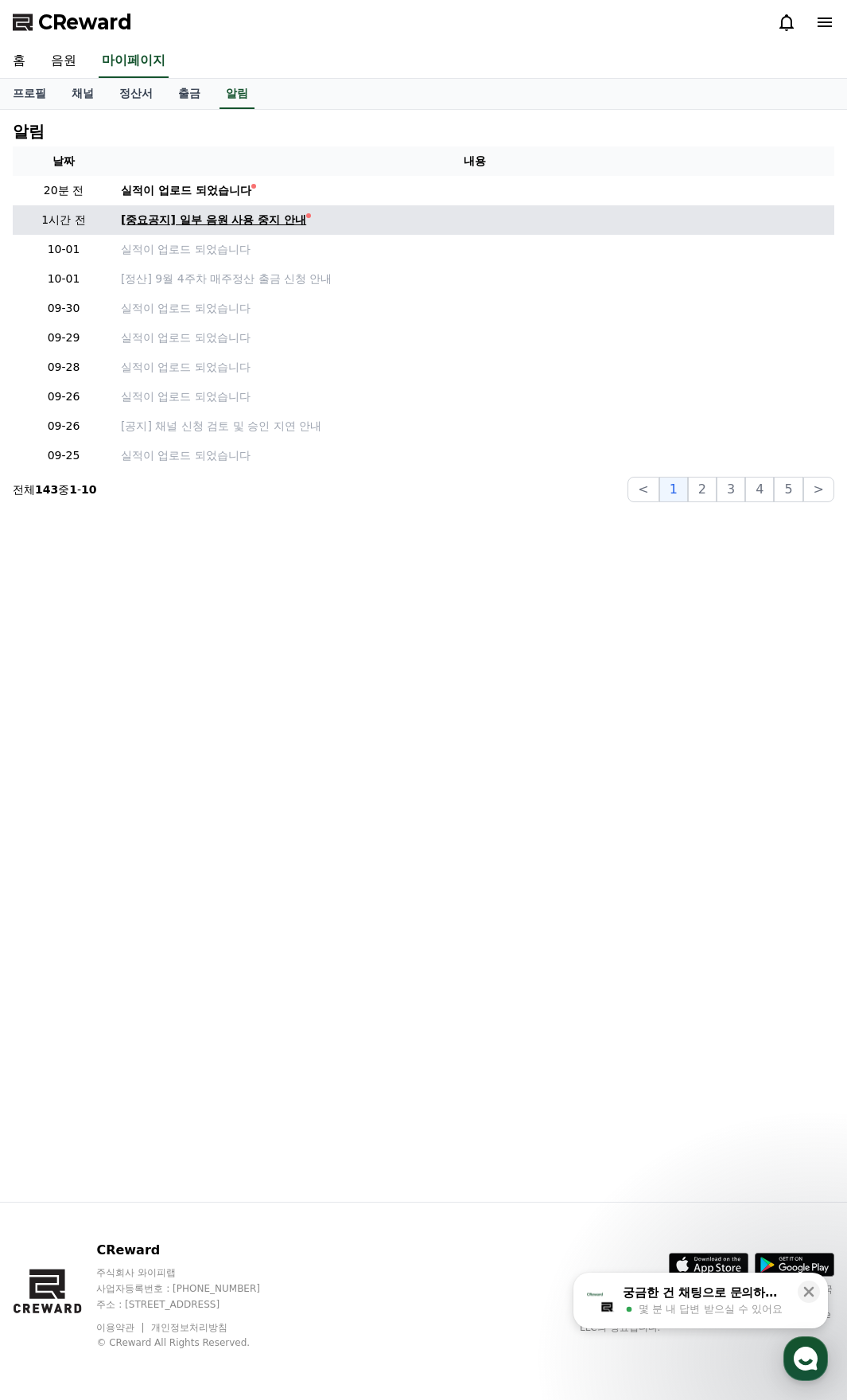
click at [235, 217] on div "[중요공지] 일부 음원 사용 중지 안내" at bounding box center [214, 220] width 185 height 17
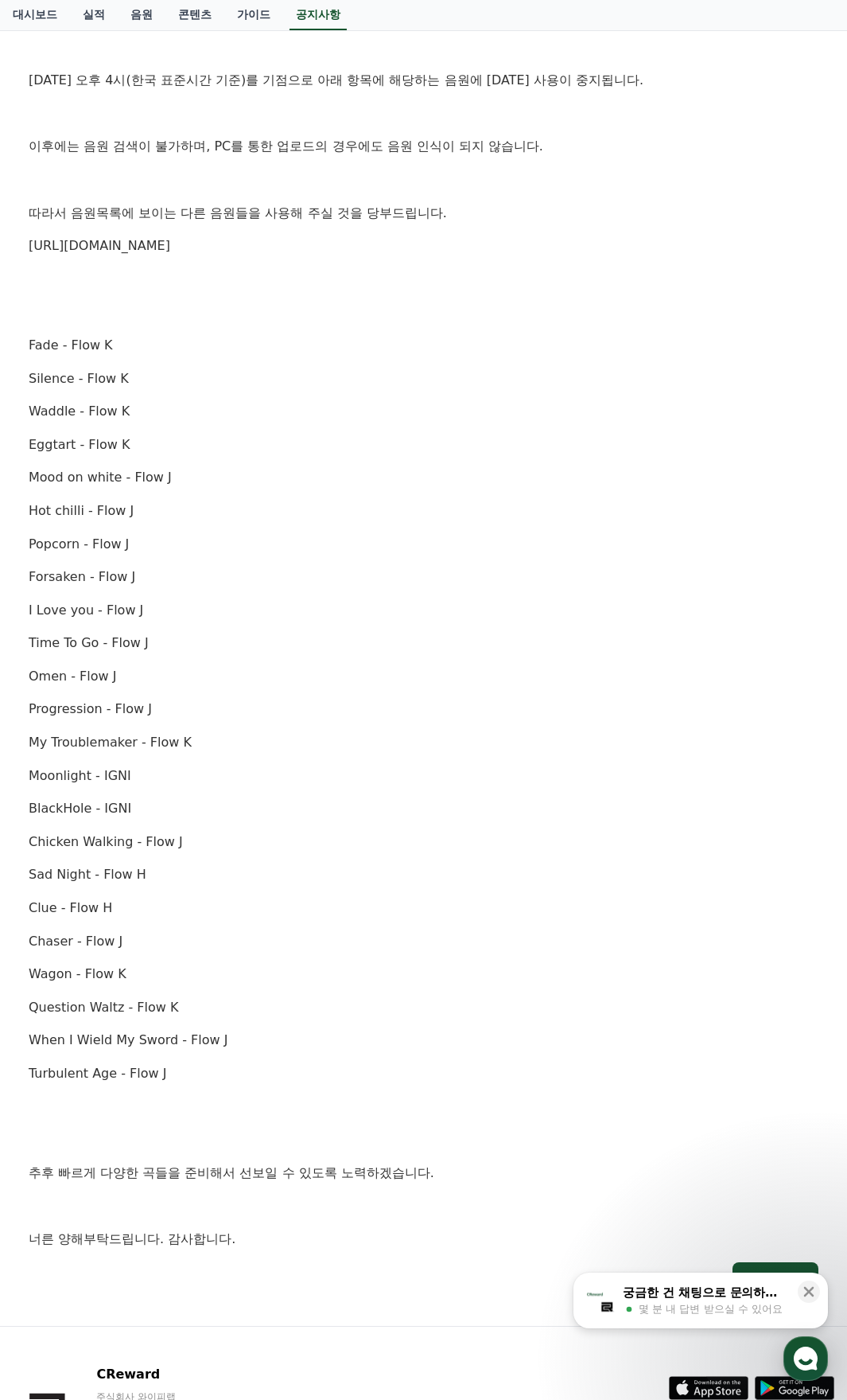
scroll to position [398, 0]
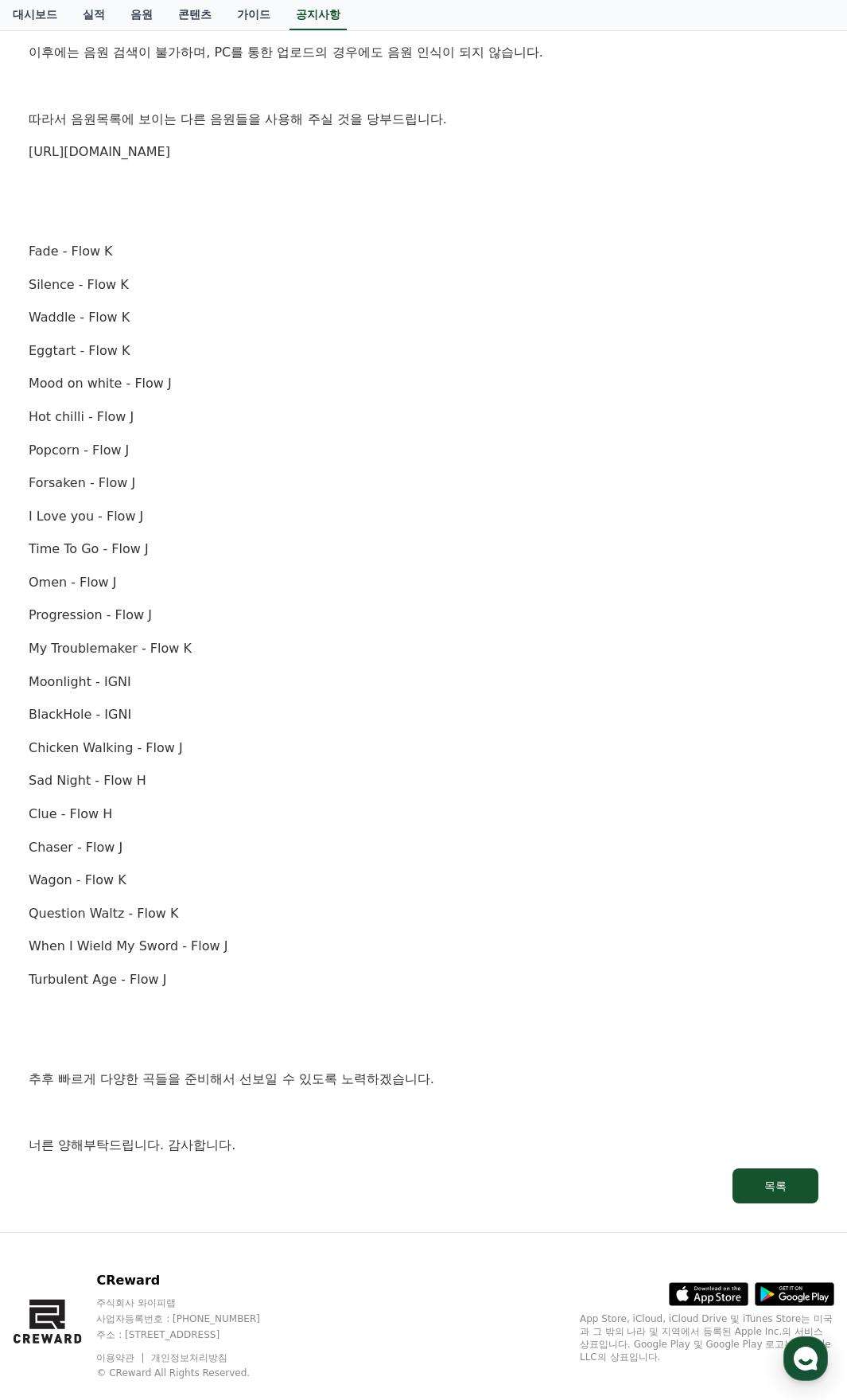
drag, startPoint x: 26, startPoint y: 750, endPoint x: 121, endPoint y: 752, distance: 95.0
click at [121, 752] on div "[중요공지] 일부 음원 사용 중지 안내 작성일: 2025-10-02 안녕하세요, 크리워드입니다. 10월 2일 오후 4시(한국 표준시간 기준)를…" at bounding box center [423, 506] width 796 height 1399
copy p "Chicken Walking"
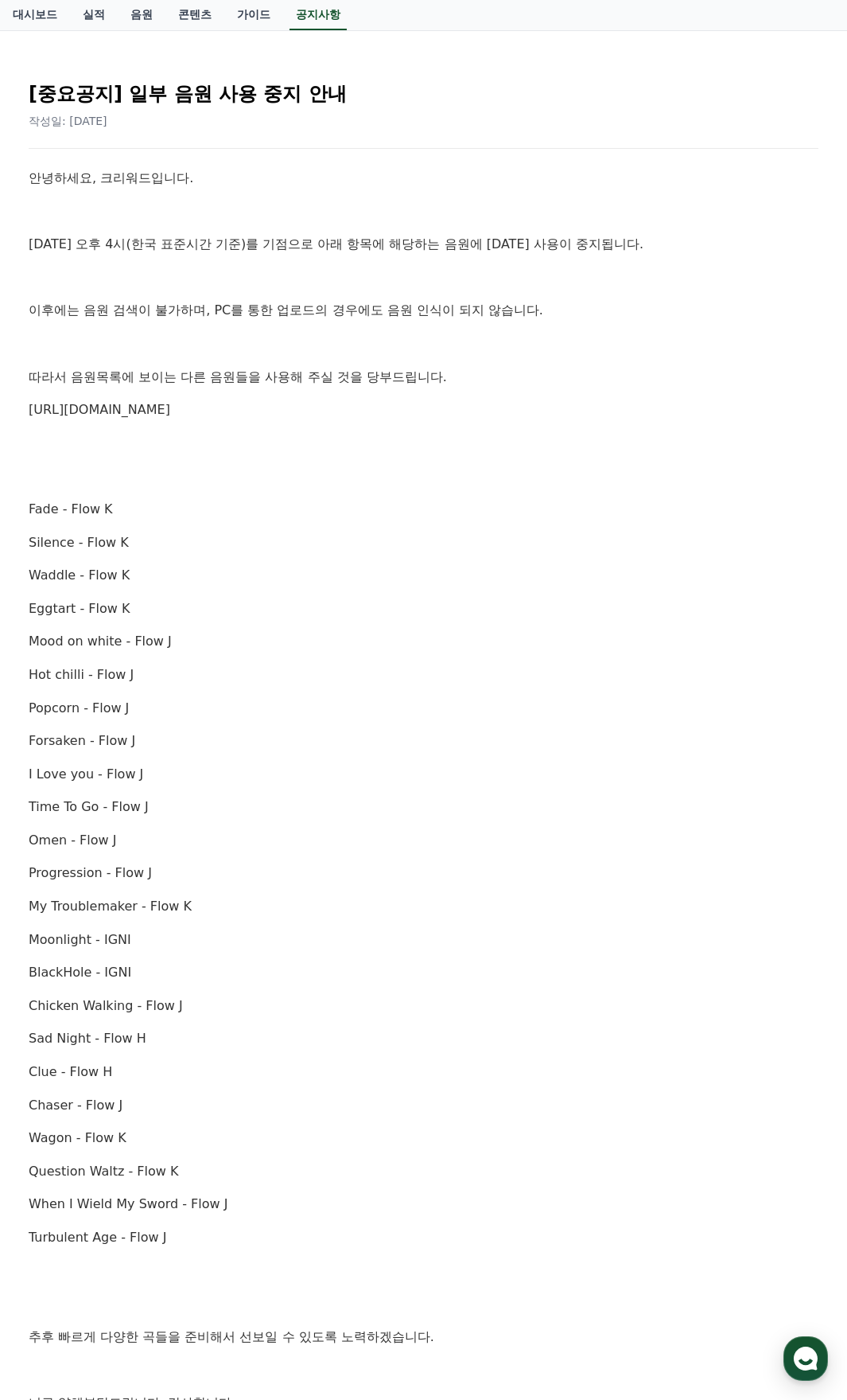
scroll to position [0, 0]
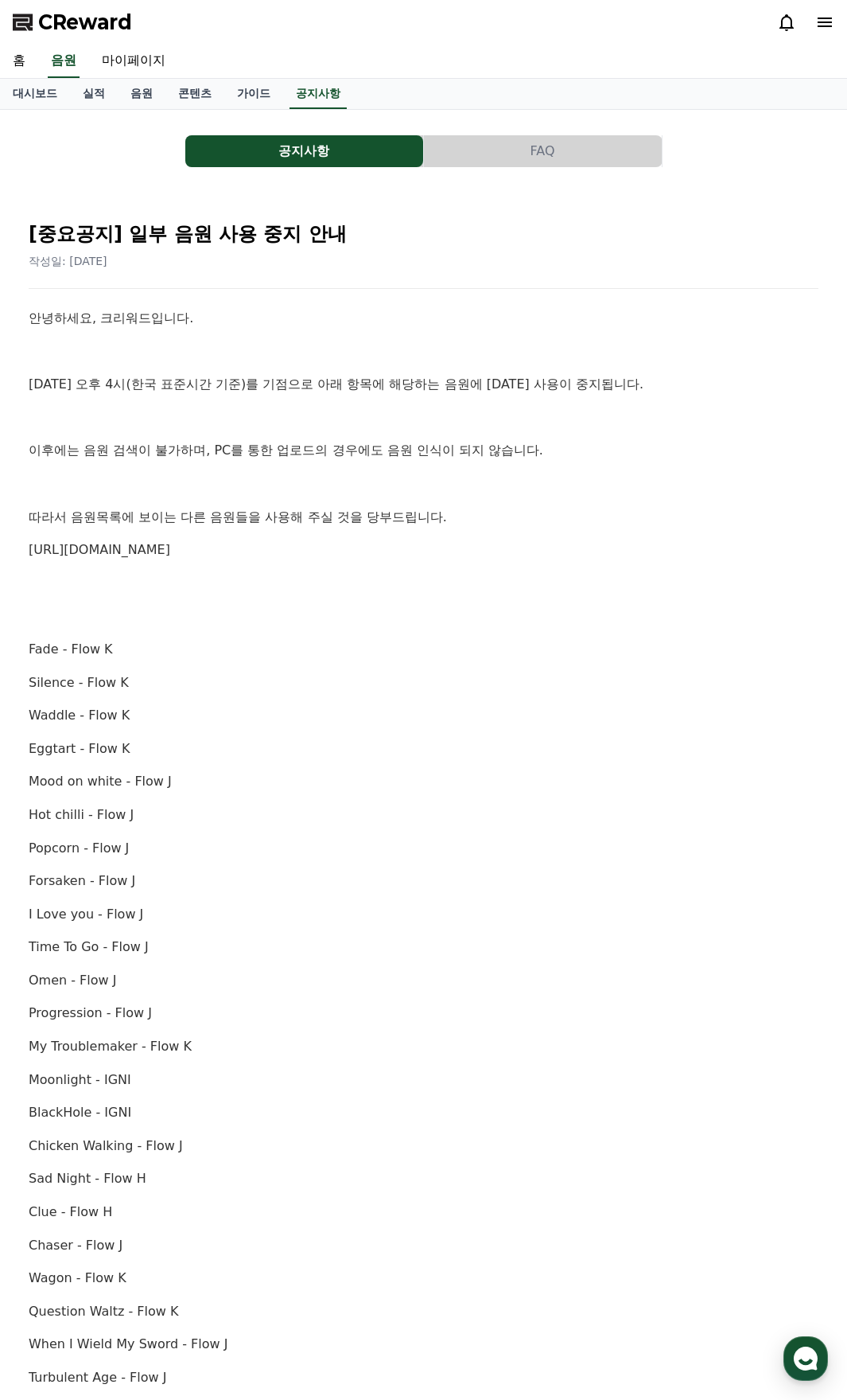
drag, startPoint x: 186, startPoint y: 1136, endPoint x: 14, endPoint y: 1146, distance: 172.3
click at [14, 1146] on div "[중요공지] 일부 음원 사용 중지 안내 작성일: 2025-10-02 안녕하세요, 크리워드입니다. 10월 2일 오후 4시(한국 표준시간 기준)를…" at bounding box center [424, 905] width 822 height 1425
copy p "Chicken Walking - Flow J"
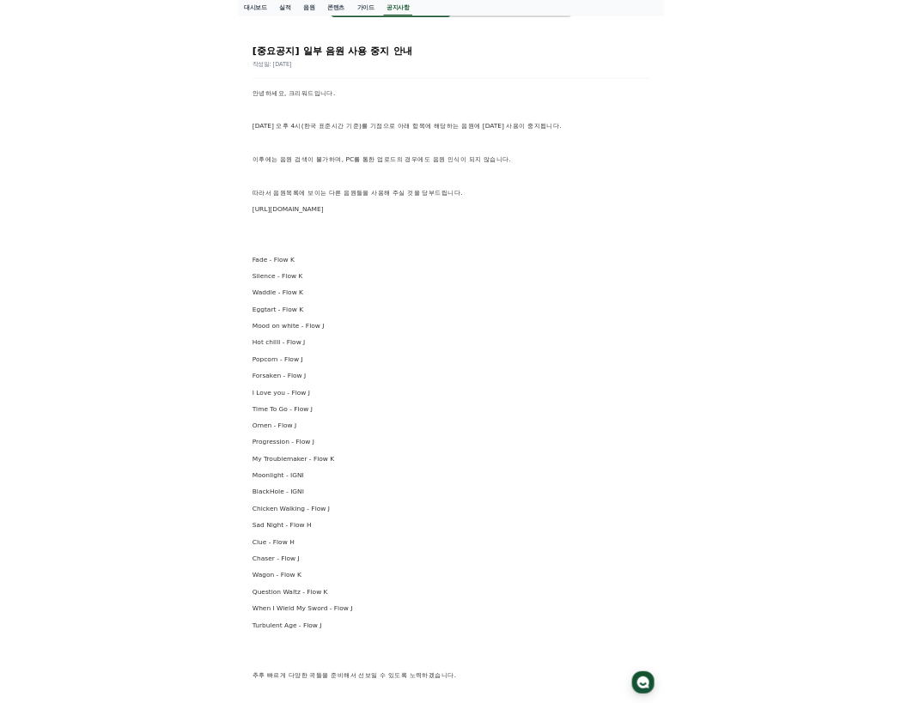
scroll to position [172, 0]
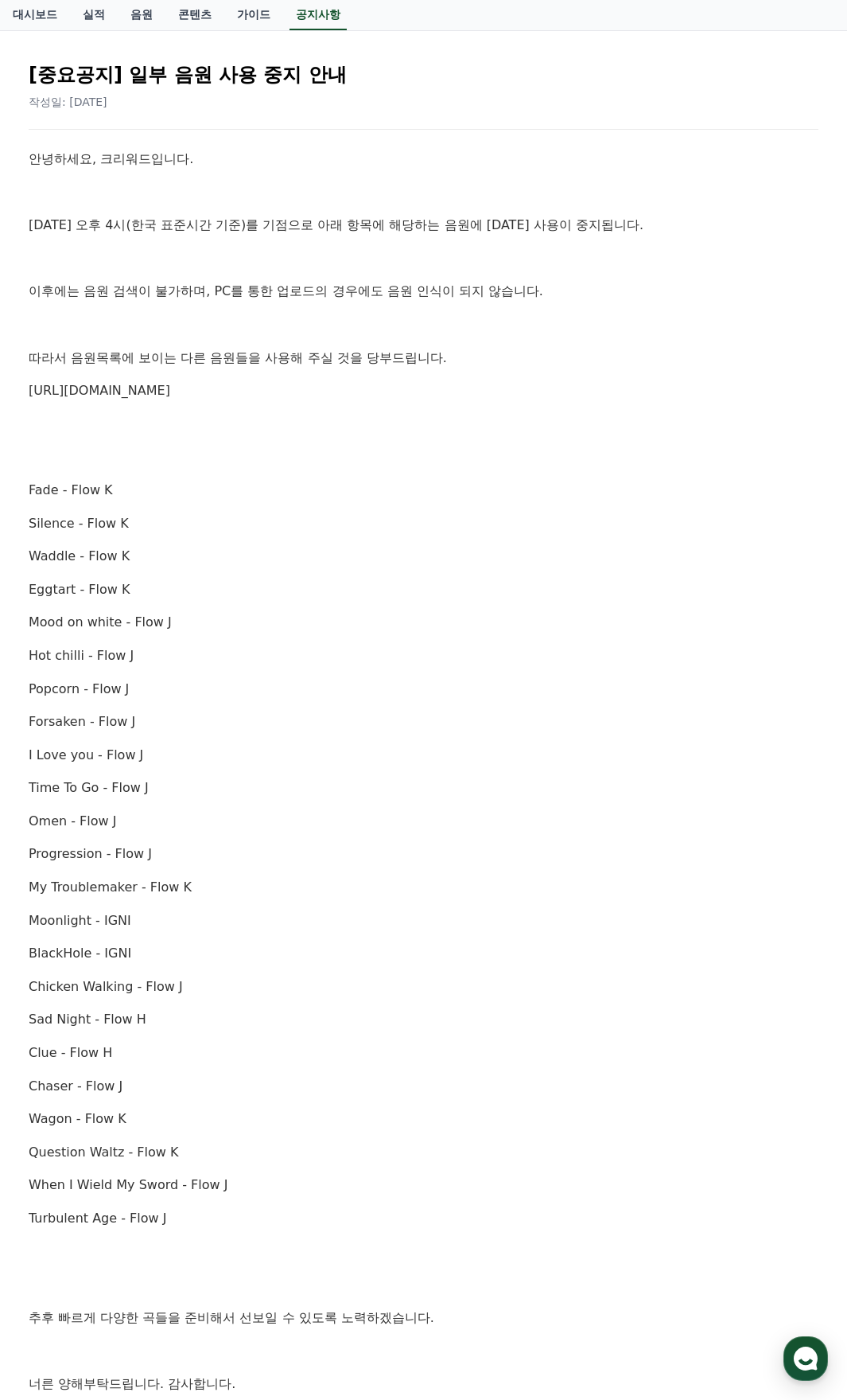
click at [134, 384] on link "[URL][DOMAIN_NAME]" at bounding box center [99, 390] width 142 height 15
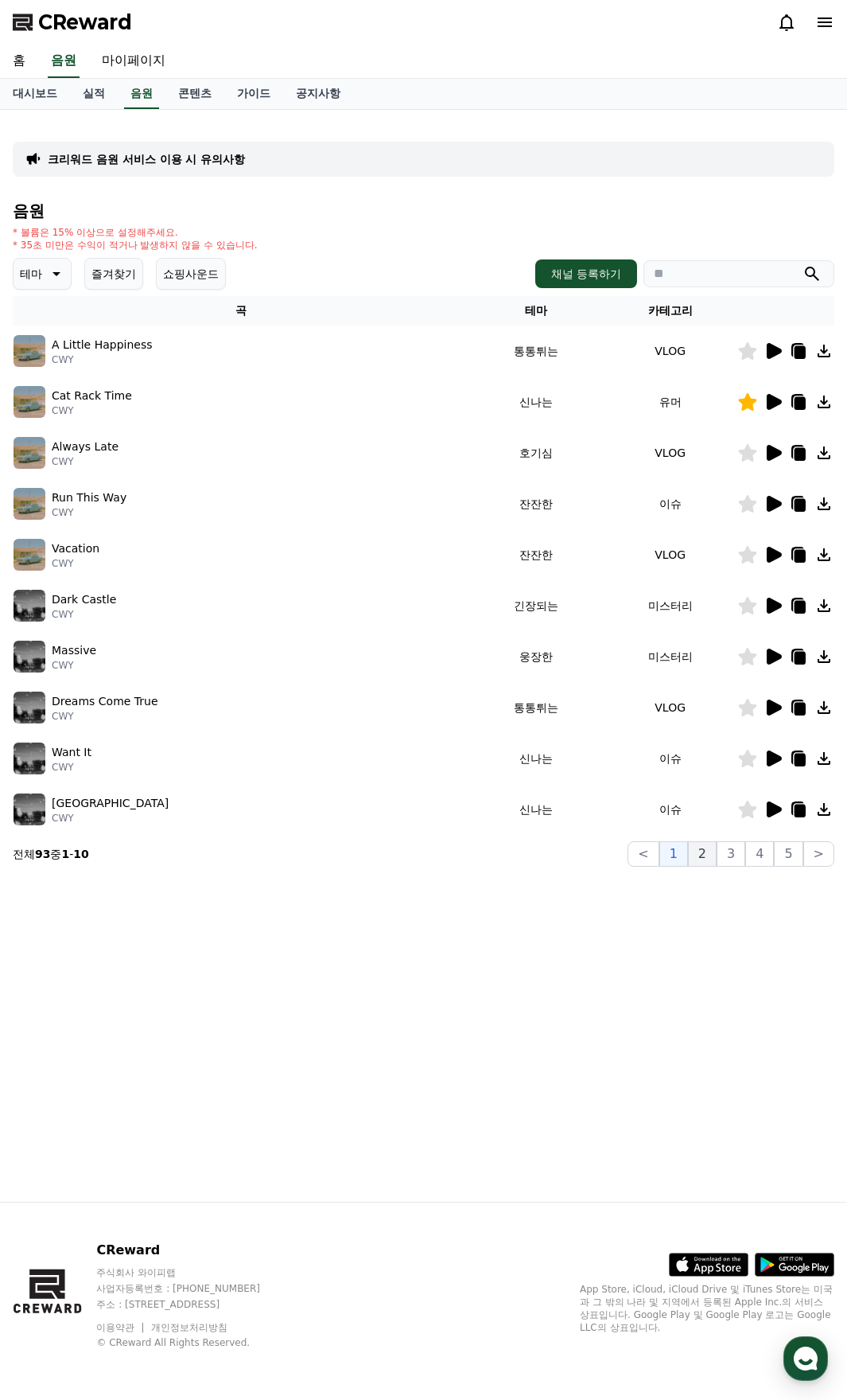
click at [711, 862] on button "2" at bounding box center [702, 854] width 29 height 25
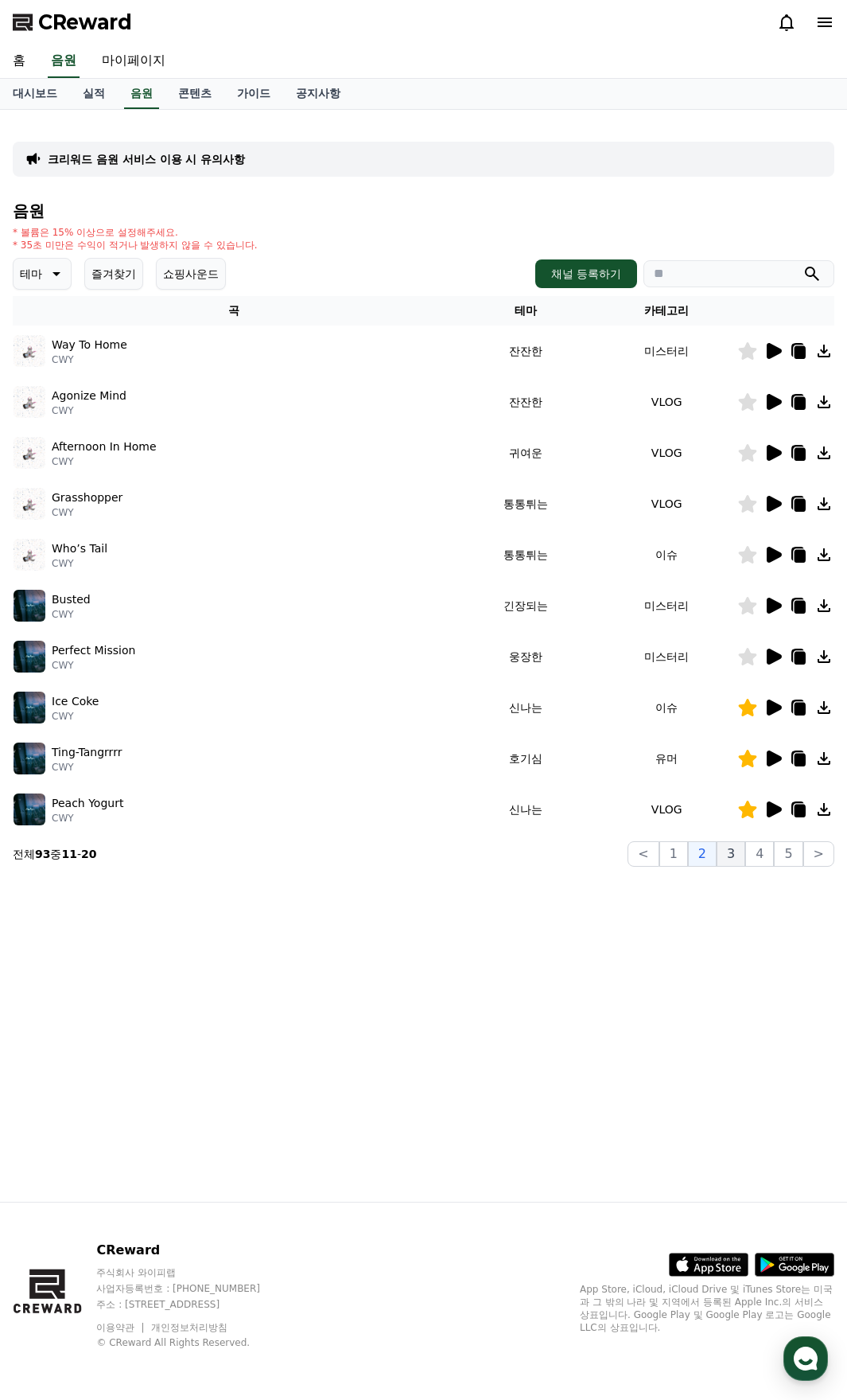
click at [727, 859] on button "3" at bounding box center [731, 854] width 29 height 25
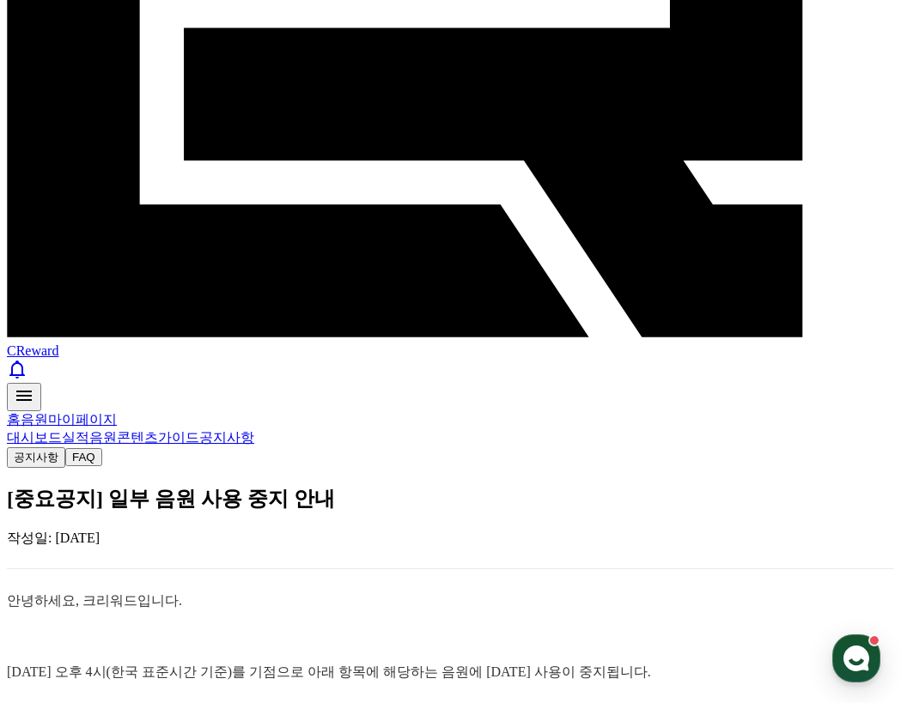
scroll to position [515, 0]
